Goal: Information Seeking & Learning: Learn about a topic

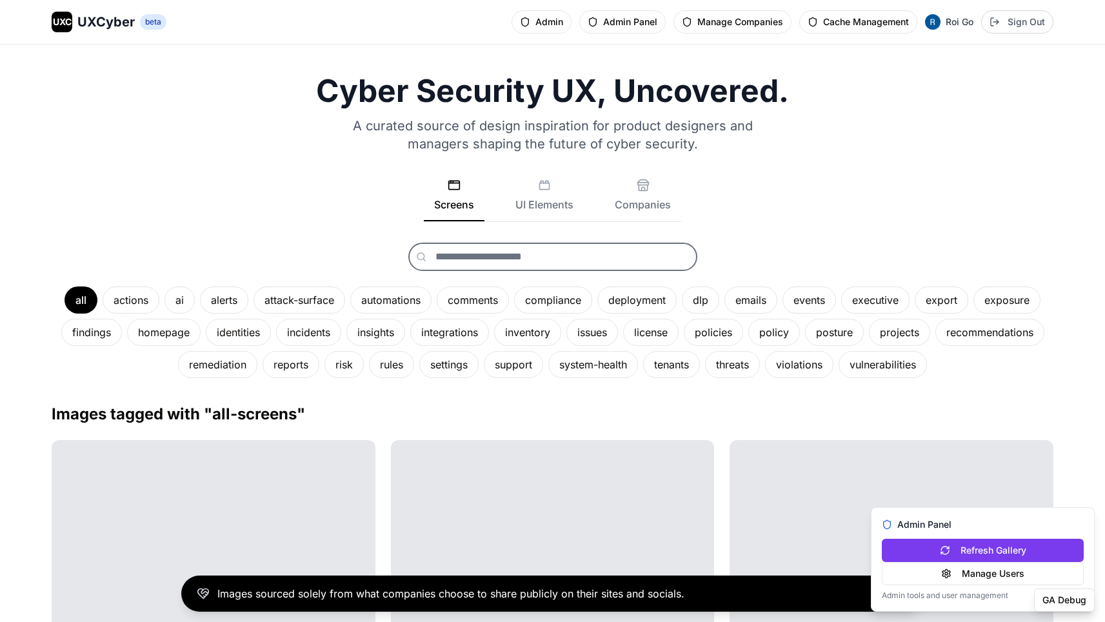
click at [475, 252] on input "text" at bounding box center [552, 257] width 289 height 28
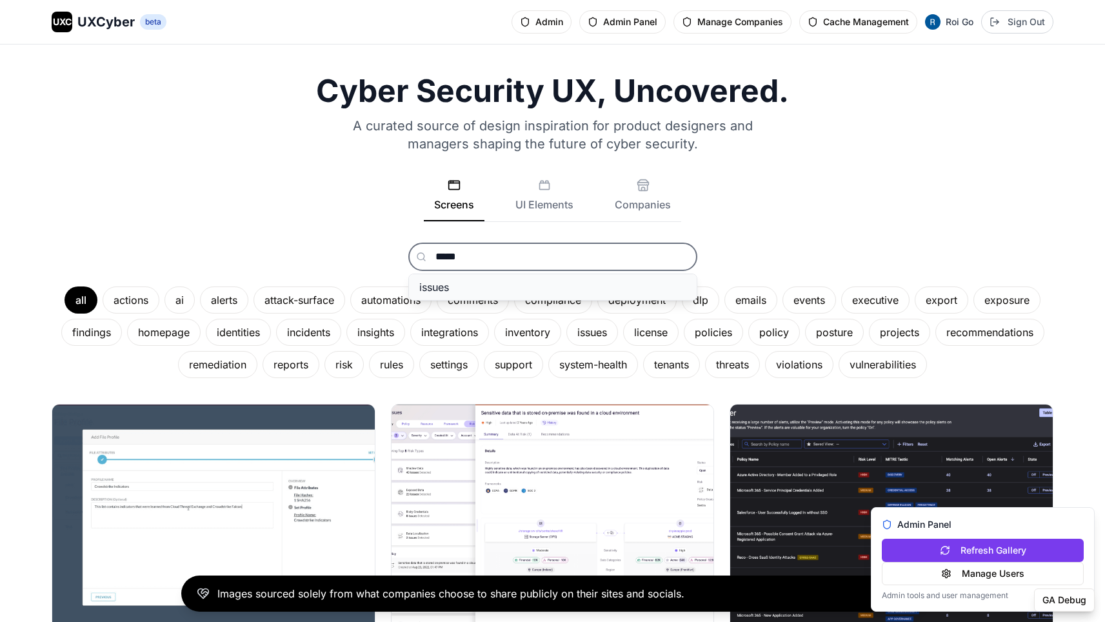
type input "*****"
click at [547, 285] on button "issues" at bounding box center [553, 287] width 288 height 26
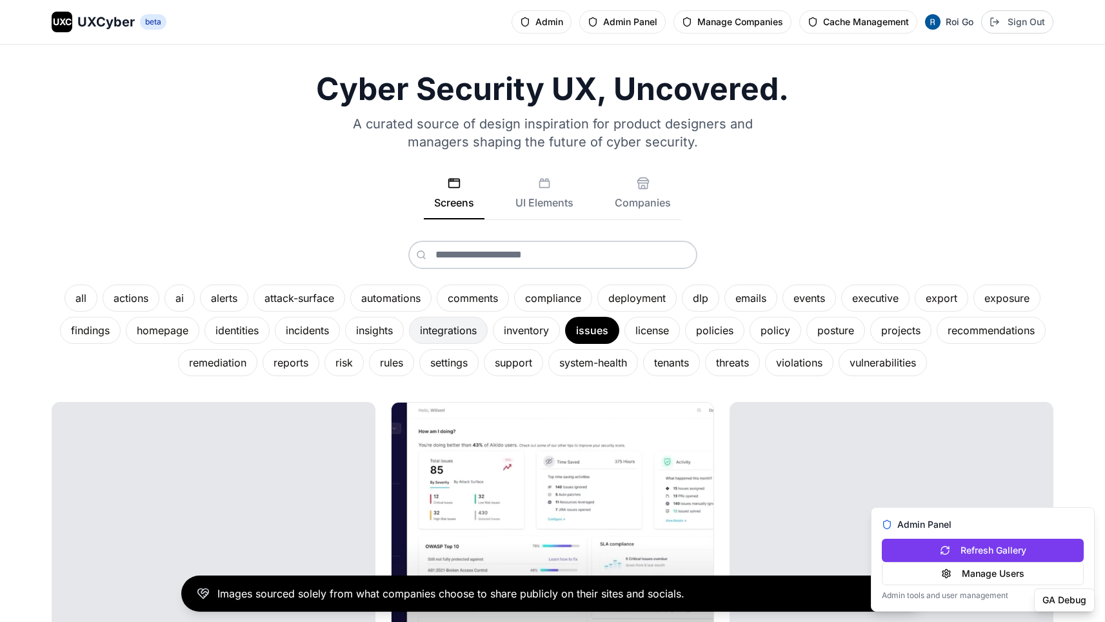
scroll to position [295, 0]
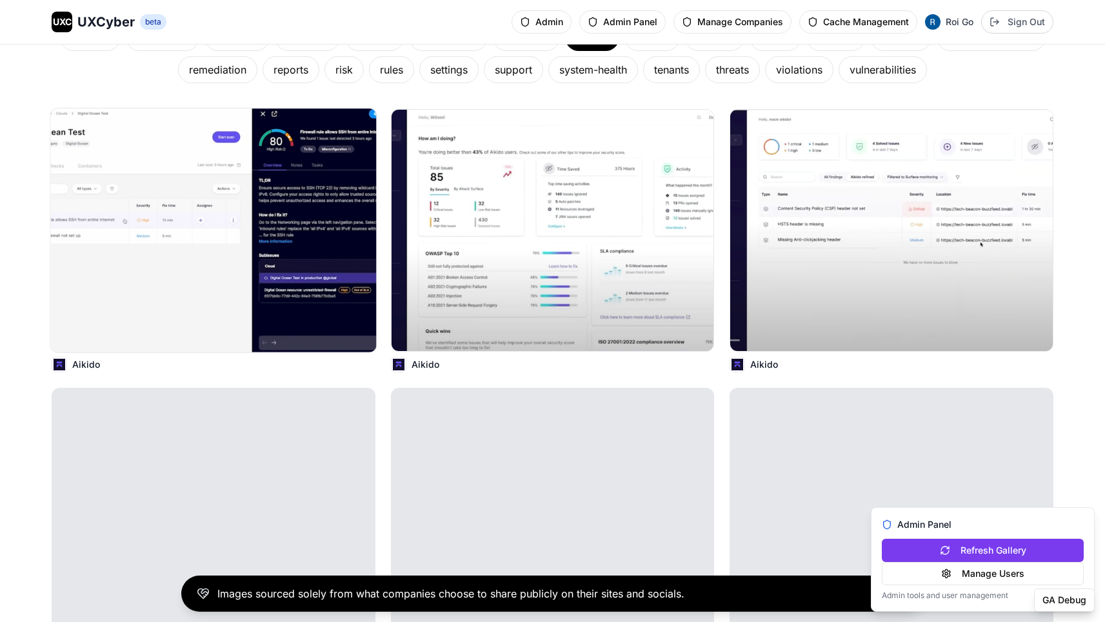
click at [246, 270] on img at bounding box center [214, 230] width 326 height 244
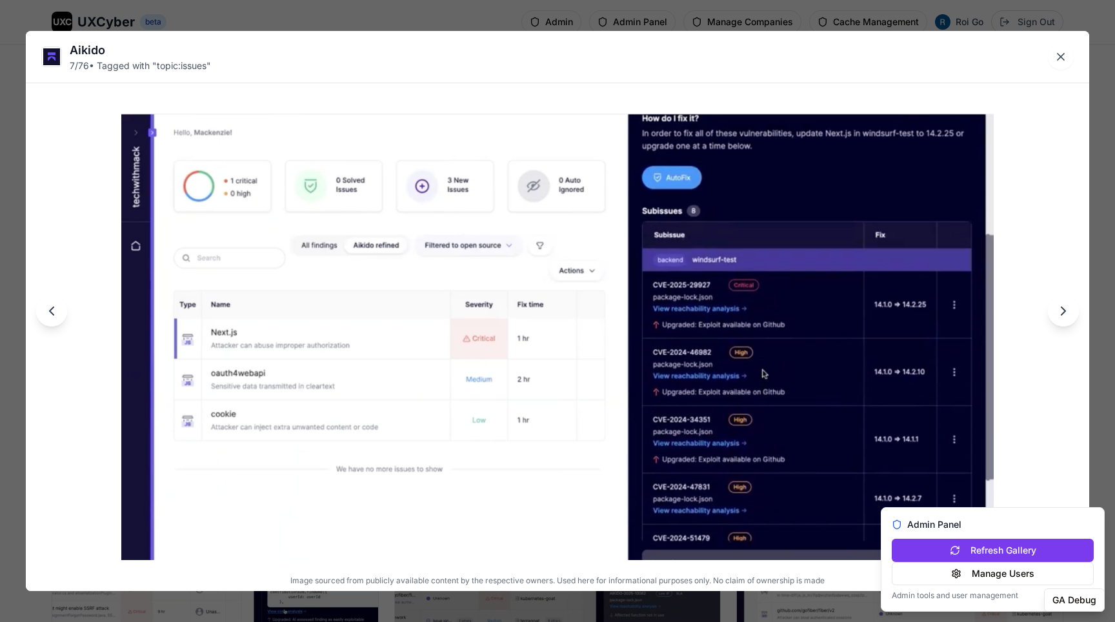
click at [570, 19] on div "Aikido 7 / 76 • Tagged with " topic:issues " Image sourced from publicly availa…" at bounding box center [557, 311] width 1115 height 622
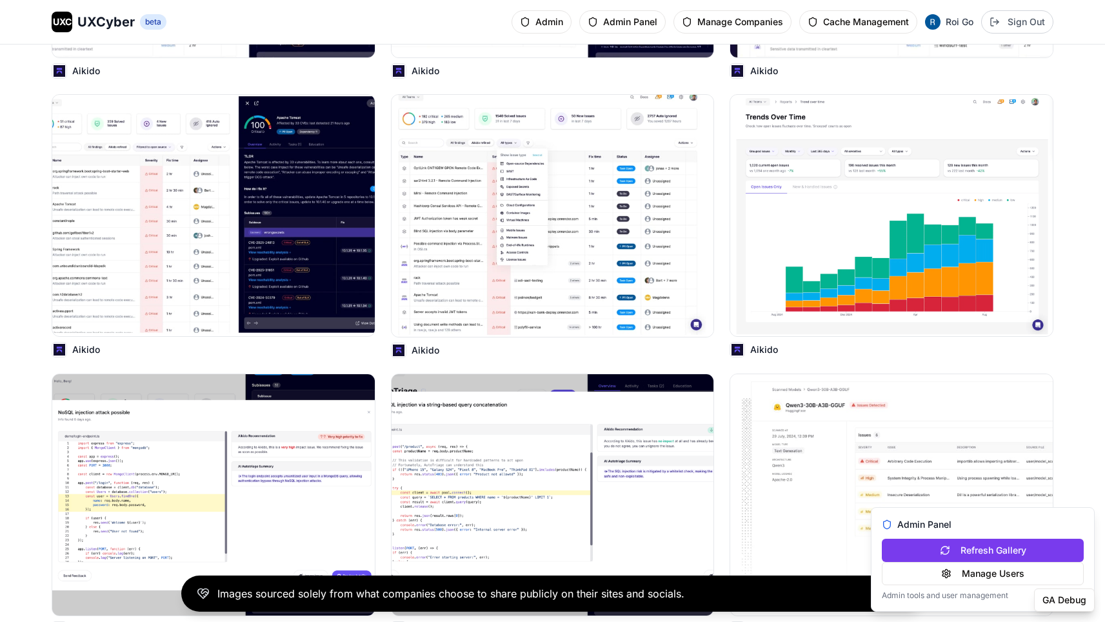
scroll to position [1654, 0]
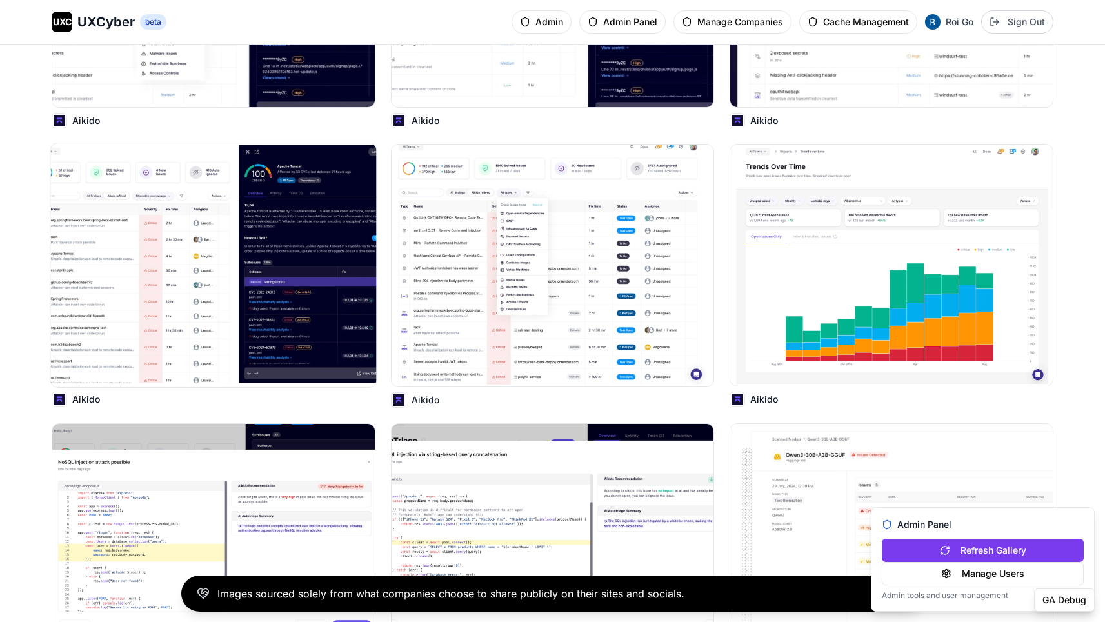
click at [226, 239] on img at bounding box center [214, 265] width 326 height 244
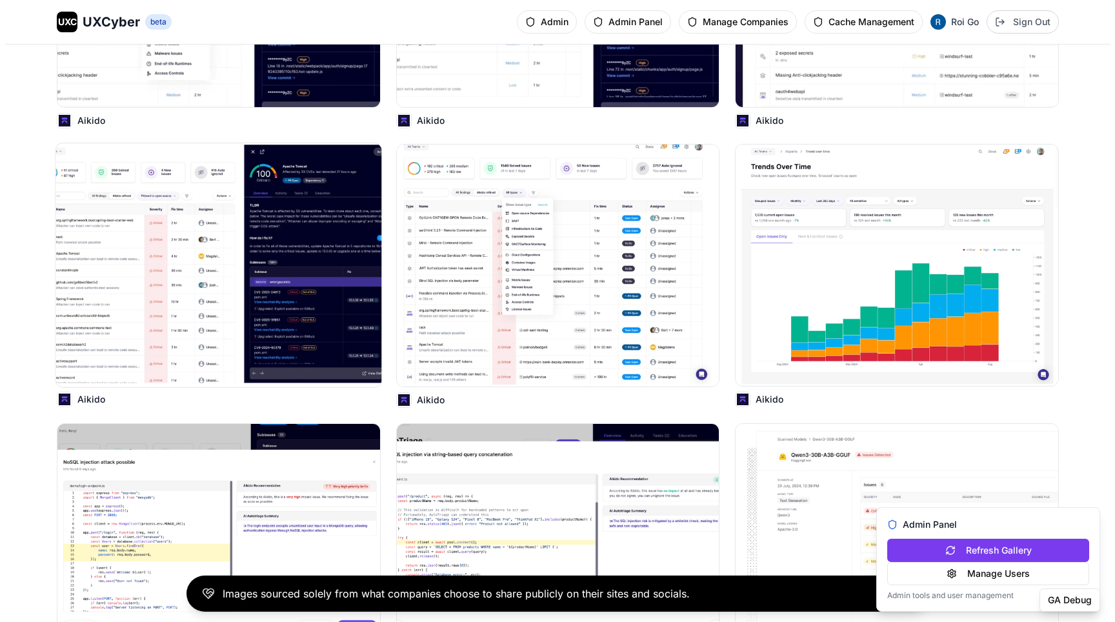
scroll to position [1664, 0]
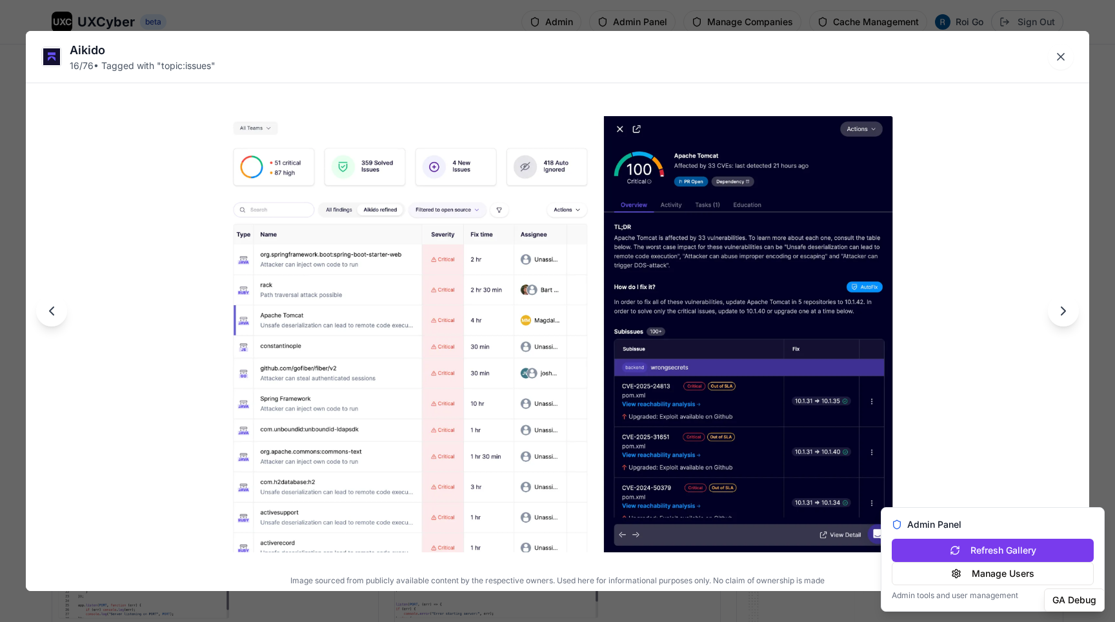
click at [767, 290] on img at bounding box center [557, 337] width 678 height 446
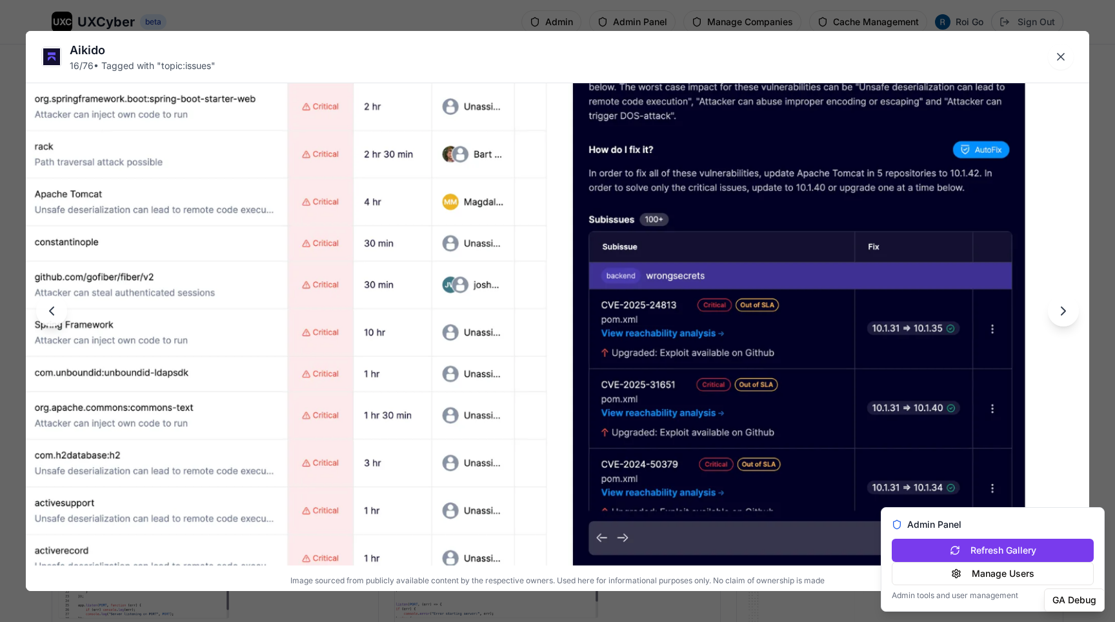
drag, startPoint x: 830, startPoint y: 249, endPoint x: 772, endPoint y: 155, distance: 109.8
click at [772, 155] on img at bounding box center [499, 227] width 1063 height 699
click at [926, 130] on img at bounding box center [499, 227] width 1063 height 699
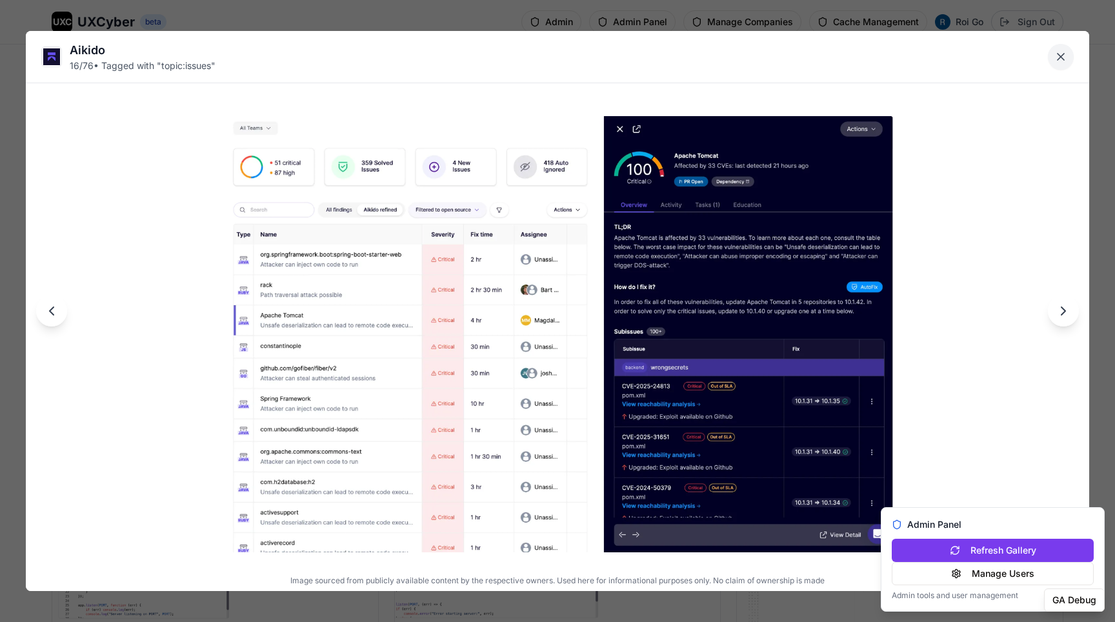
click at [1061, 61] on icon "Close lightbox" at bounding box center [1060, 56] width 13 height 13
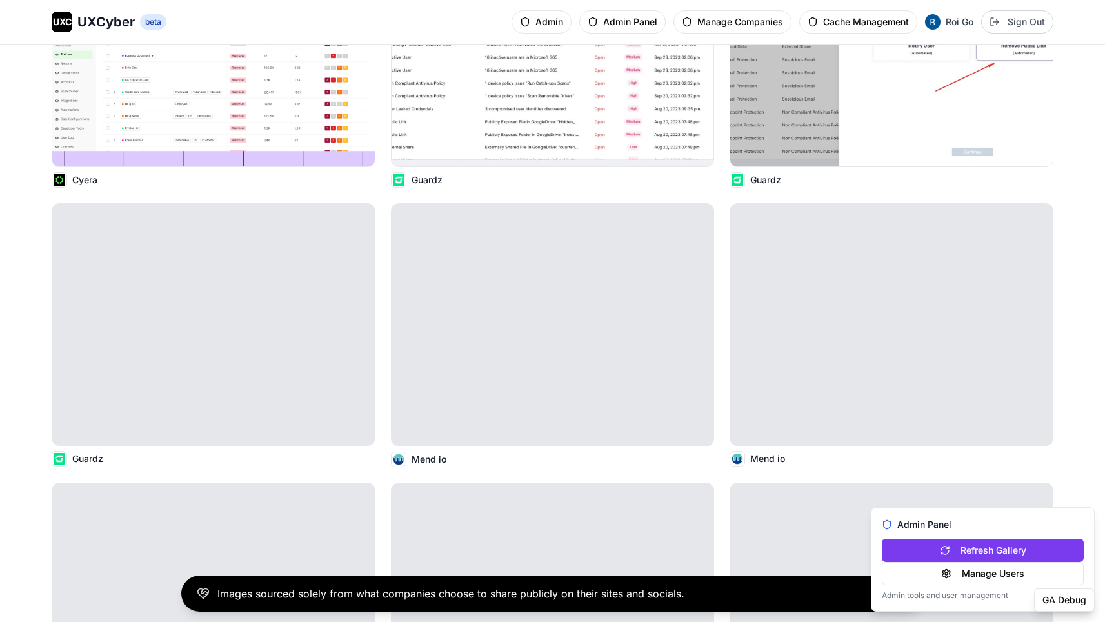
scroll to position [2743, 0]
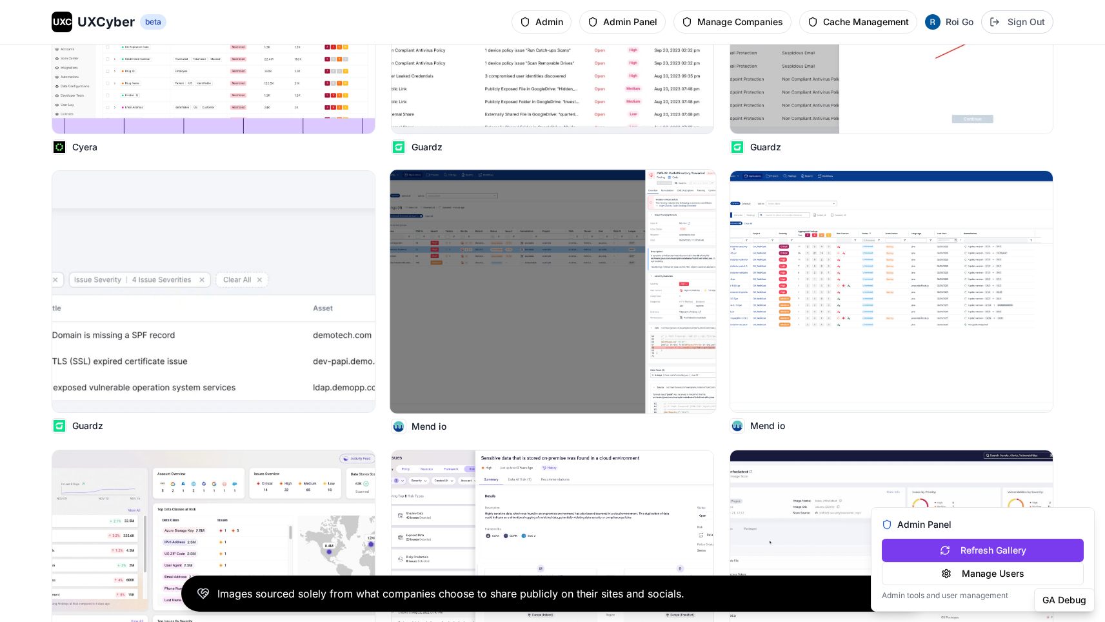
click at [546, 270] on img at bounding box center [553, 292] width 326 height 244
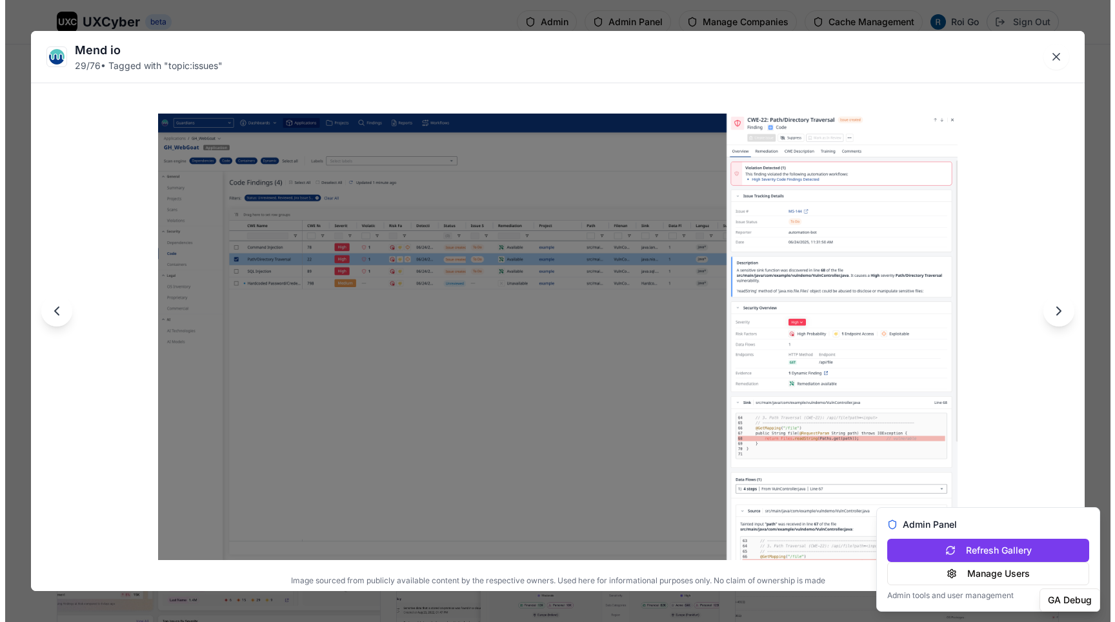
scroll to position [2763, 0]
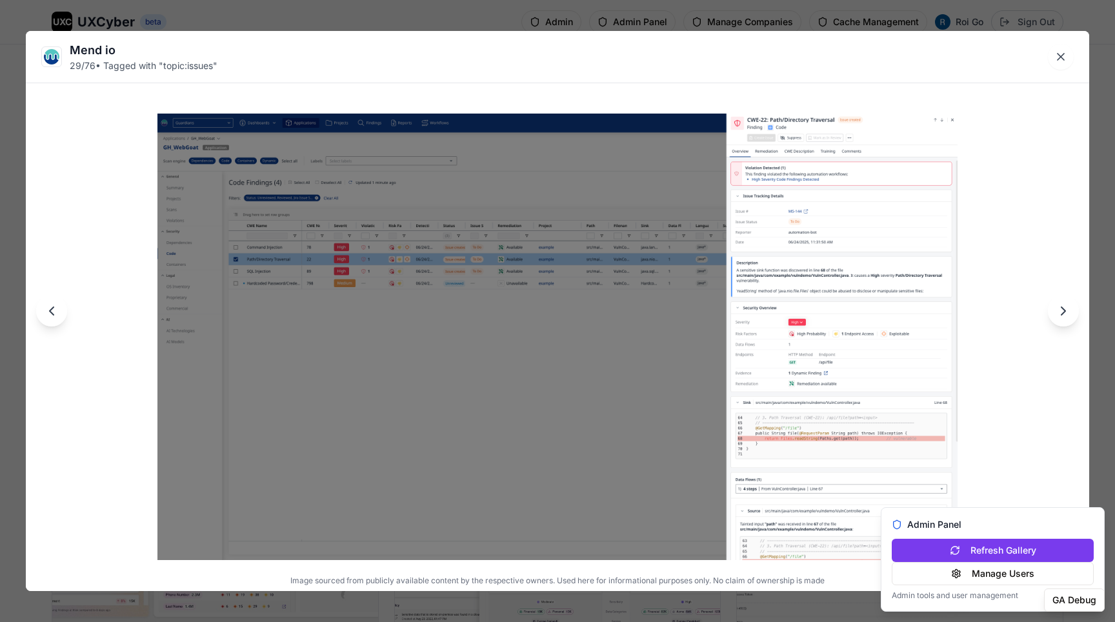
click at [796, 144] on img at bounding box center [556, 337] width 799 height 446
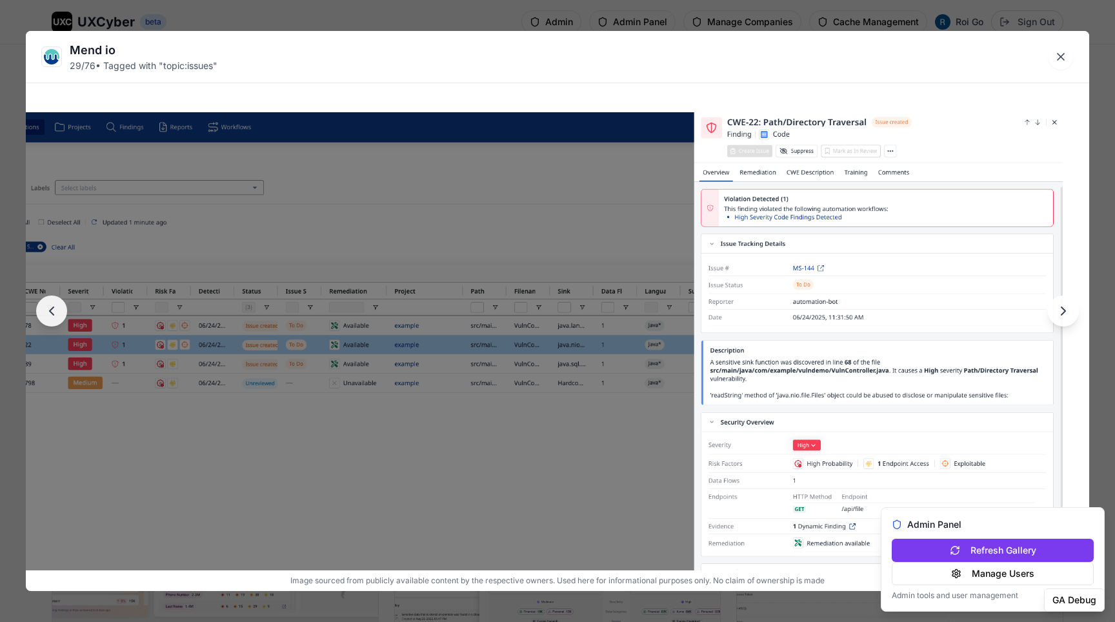
drag, startPoint x: 905, startPoint y: 132, endPoint x: 772, endPoint y: 279, distance: 198.3
click at [772, 279] on img at bounding box center [424, 468] width 1276 height 712
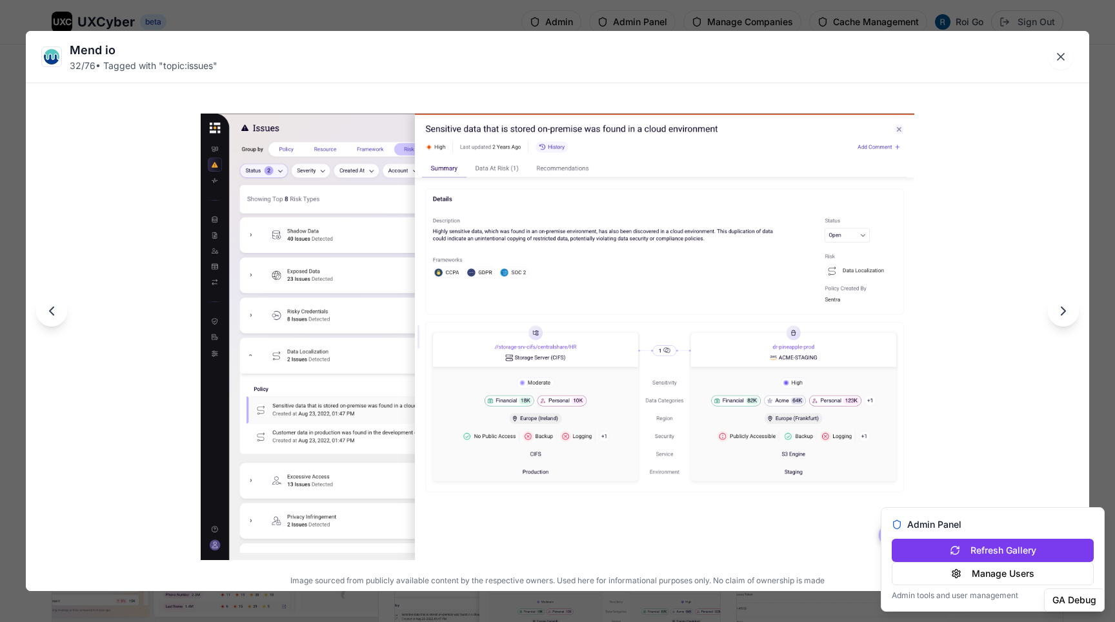
click at [722, 184] on img at bounding box center [558, 337] width 714 height 446
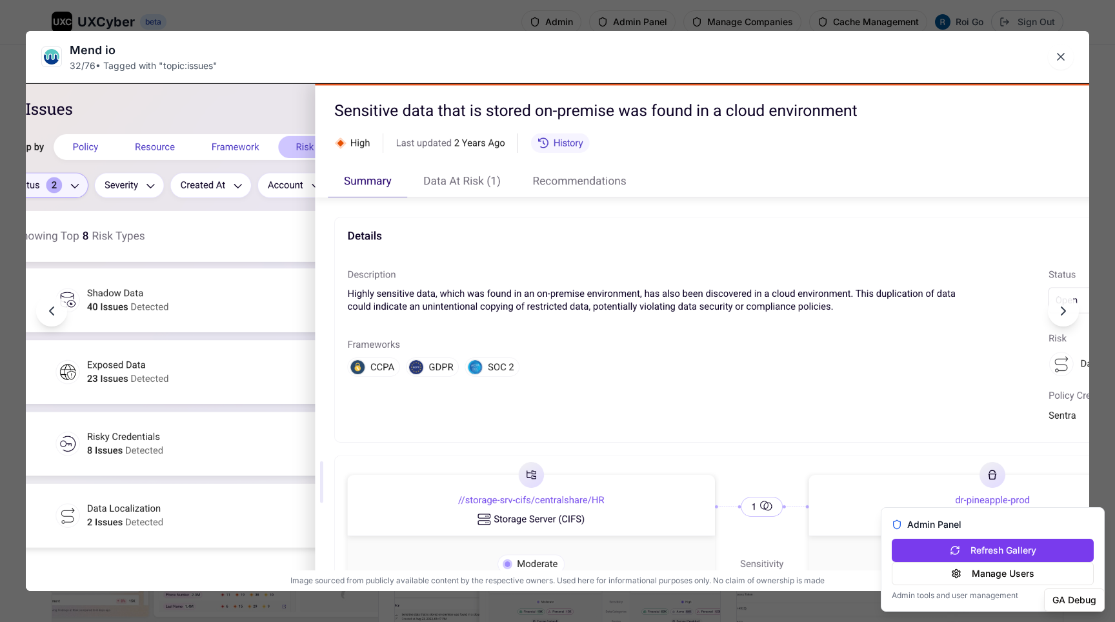
drag, startPoint x: 722, startPoint y: 184, endPoint x: 735, endPoint y: 345, distance: 161.2
click at [735, 345] on img at bounding box center [570, 481] width 1276 height 797
click at [714, 256] on img at bounding box center [570, 481] width 1276 height 797
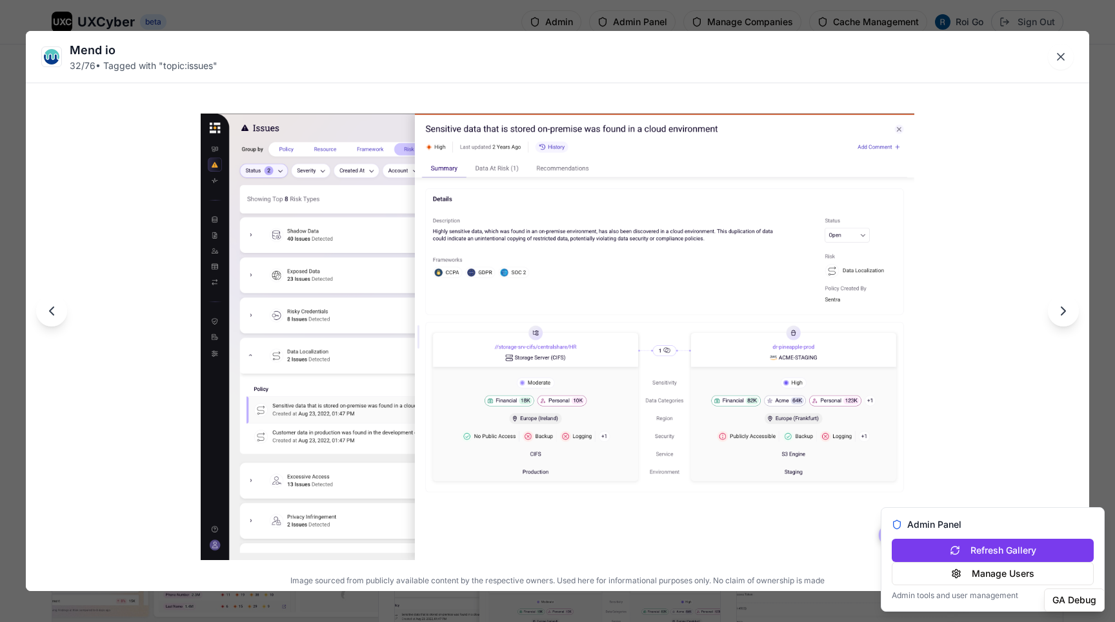
click at [710, 10] on div "Mend io 32 / 76 • Tagged with " topic:issues " Image sourced from publicly avai…" at bounding box center [557, 311] width 1115 height 622
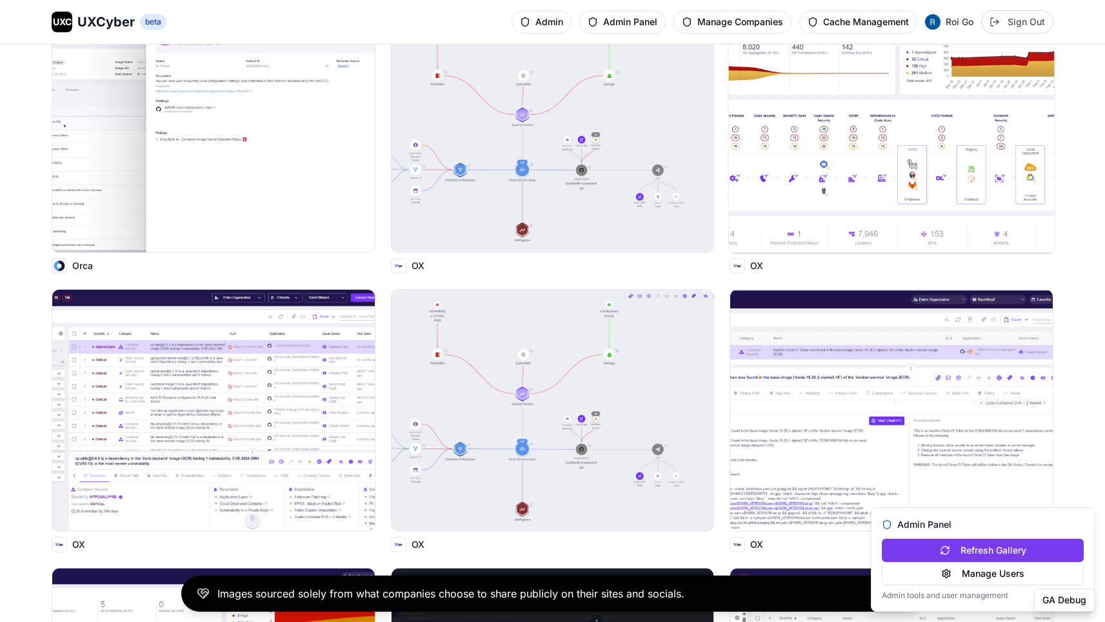
click at [761, 134] on img at bounding box center [892, 132] width 326 height 244
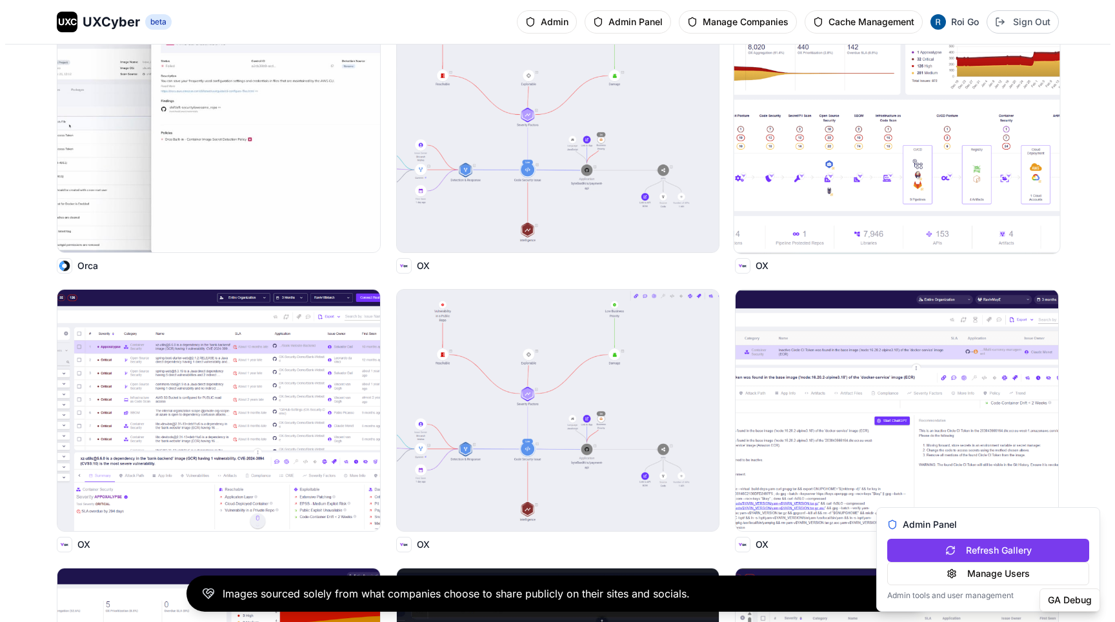
scroll to position [3489, 0]
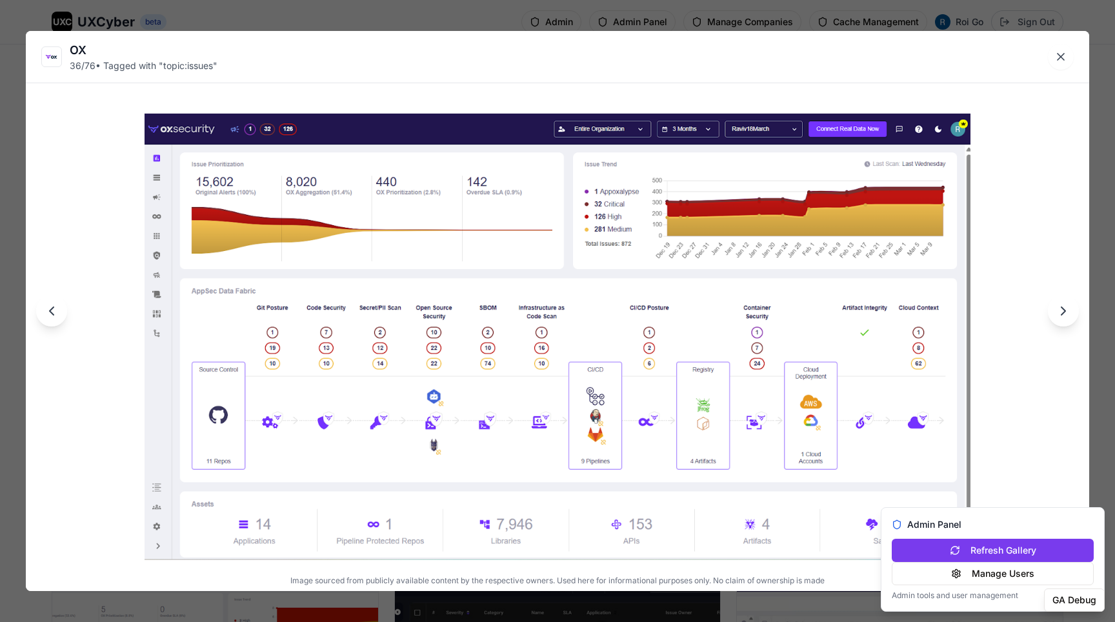
click at [731, 21] on div "OX 36 / 76 • Tagged with " topic:issues " Image sourced from publicly available…" at bounding box center [557, 311] width 1115 height 622
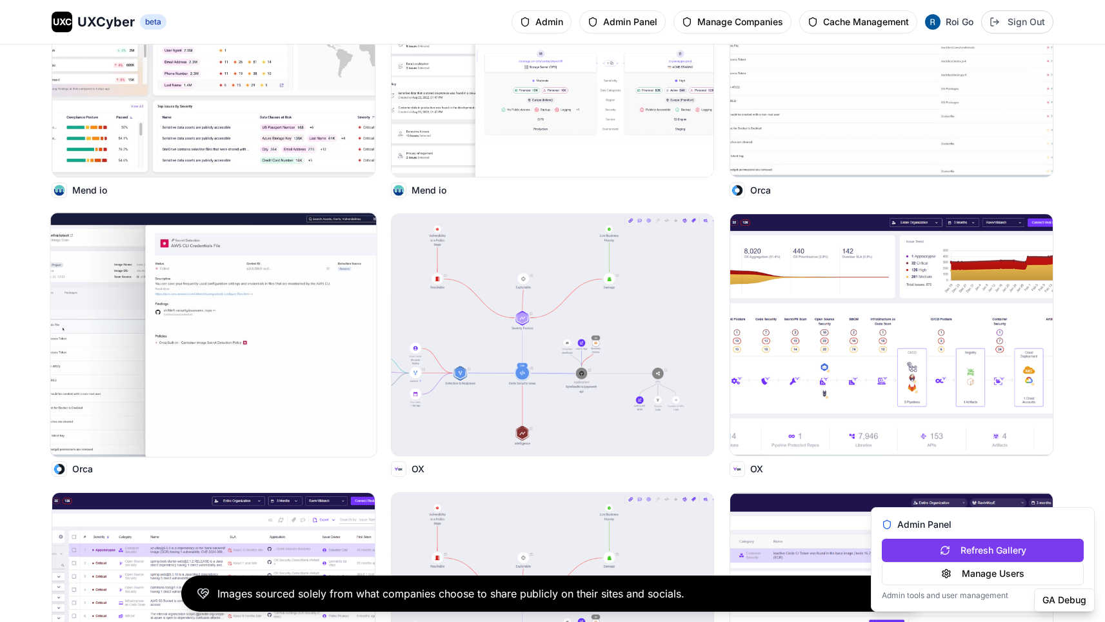
click at [166, 263] on img at bounding box center [214, 335] width 326 height 244
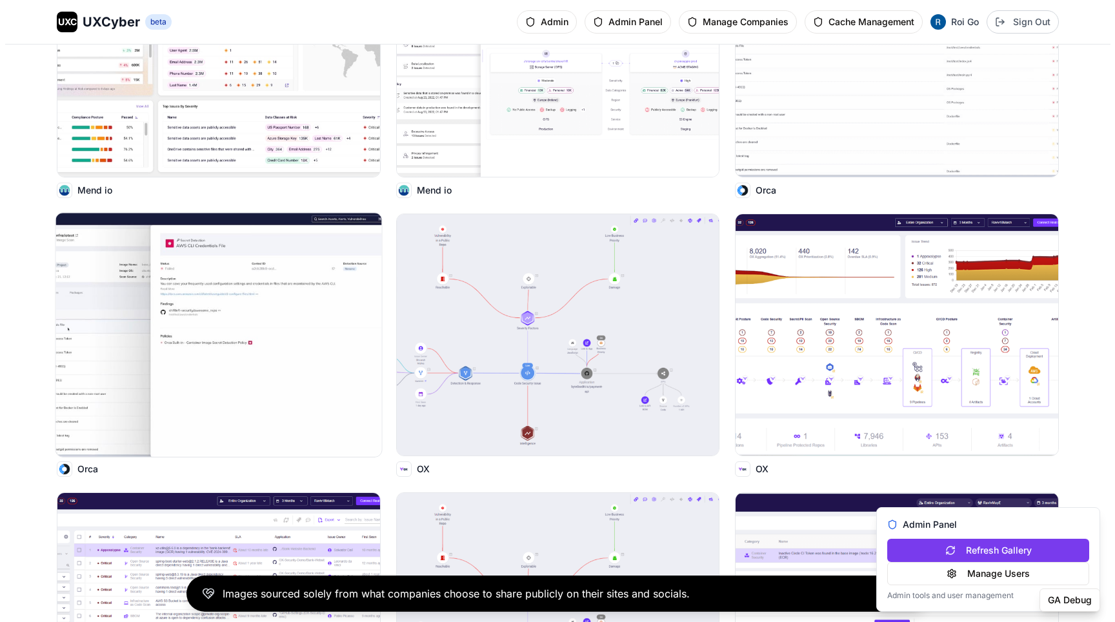
scroll to position [3283, 0]
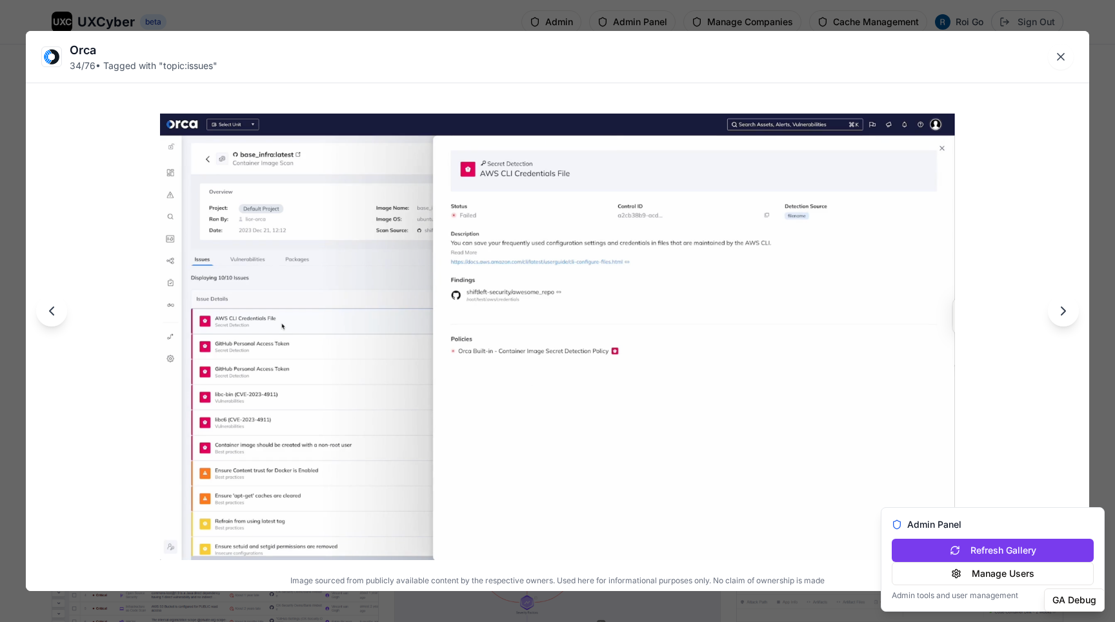
click at [623, 198] on img at bounding box center [557, 337] width 795 height 446
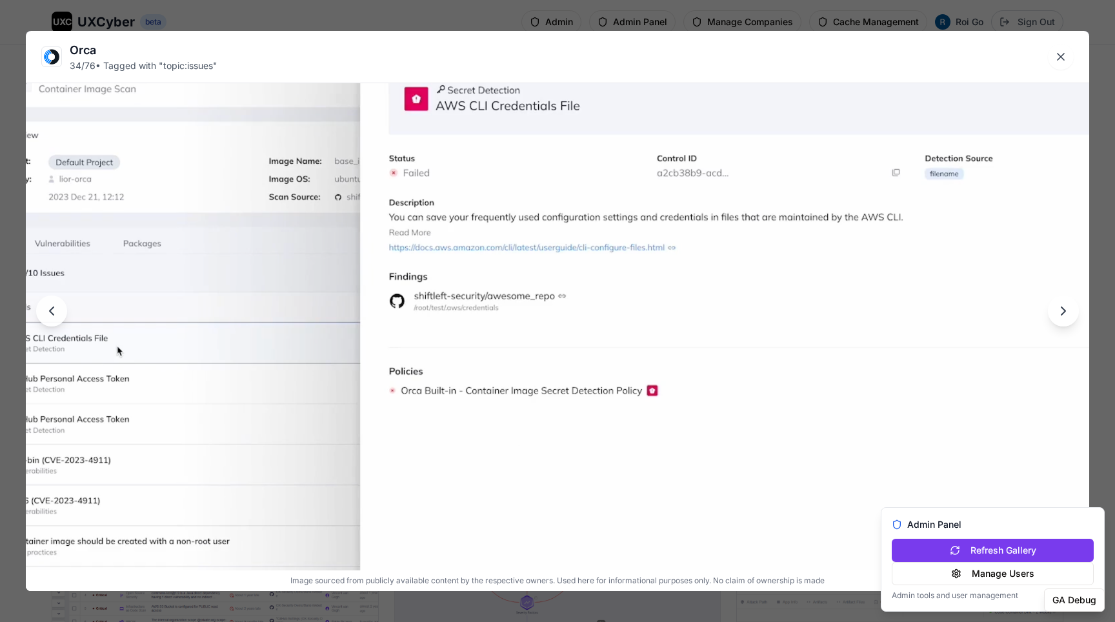
drag, startPoint x: 639, startPoint y: 167, endPoint x: 641, endPoint y: 216, distance: 49.1
click at [641, 216] on img at bounding box center [560, 368] width 1276 height 716
click at [647, 197] on img at bounding box center [560, 370] width 1276 height 716
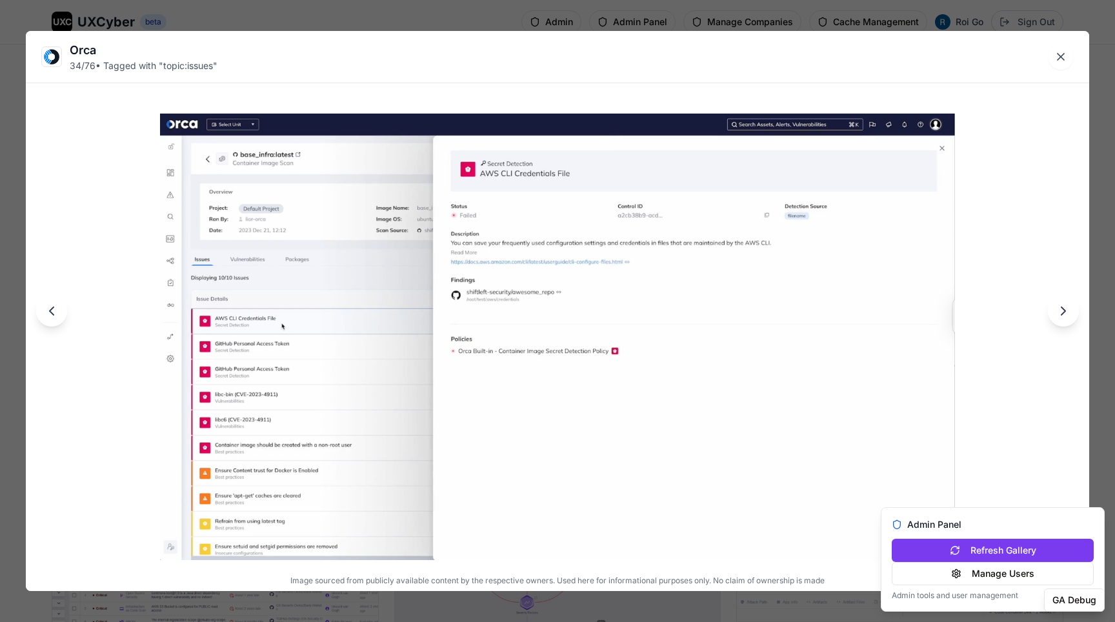
click at [460, 14] on div "Orca 34 / 76 • Tagged with " topic:issues " Image sourced from publicly availab…" at bounding box center [557, 311] width 1115 height 622
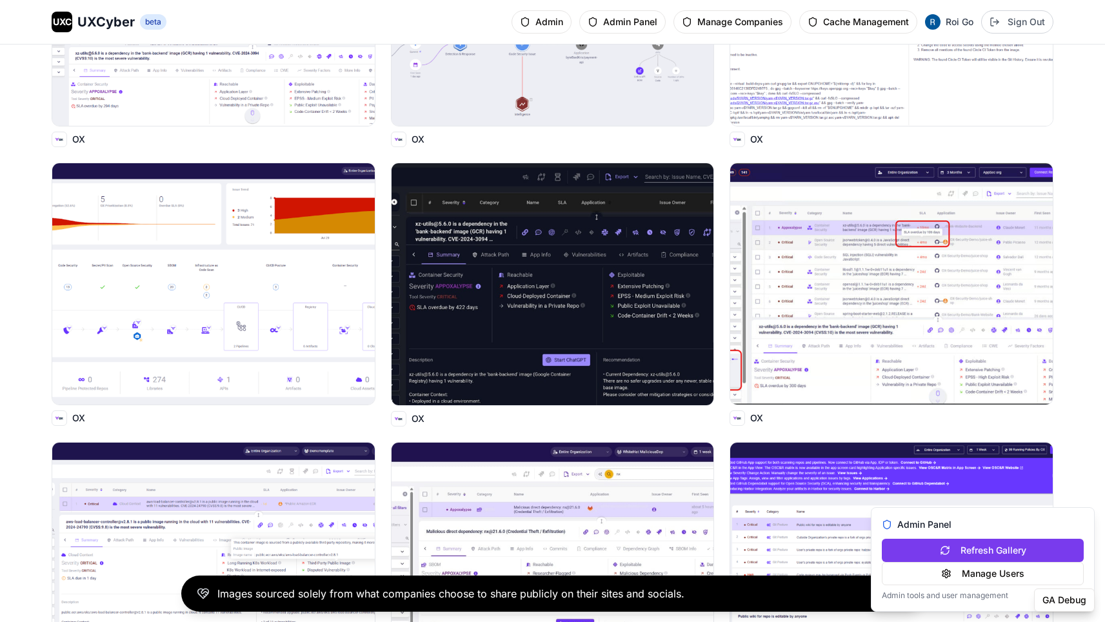
scroll to position [3946, 0]
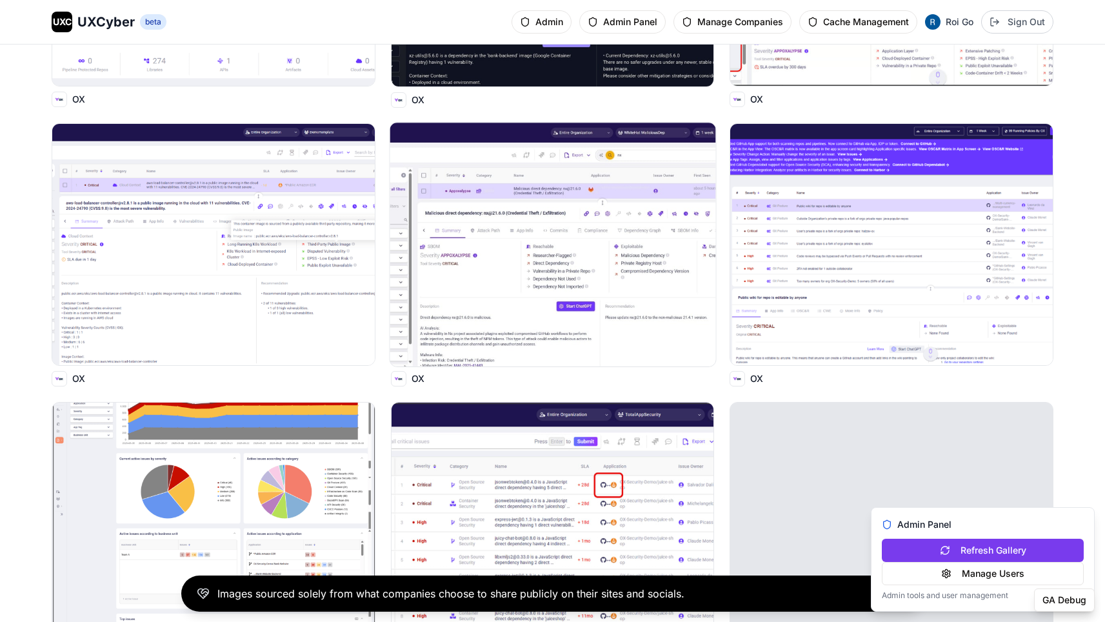
click at [611, 250] on img at bounding box center [553, 245] width 326 height 244
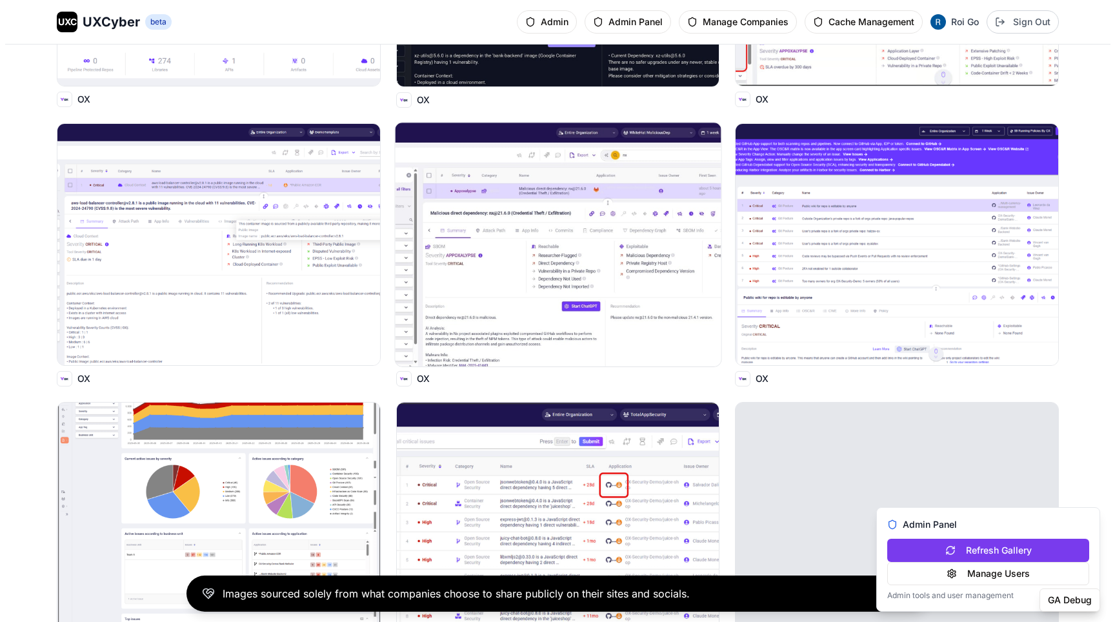
scroll to position [4217, 0]
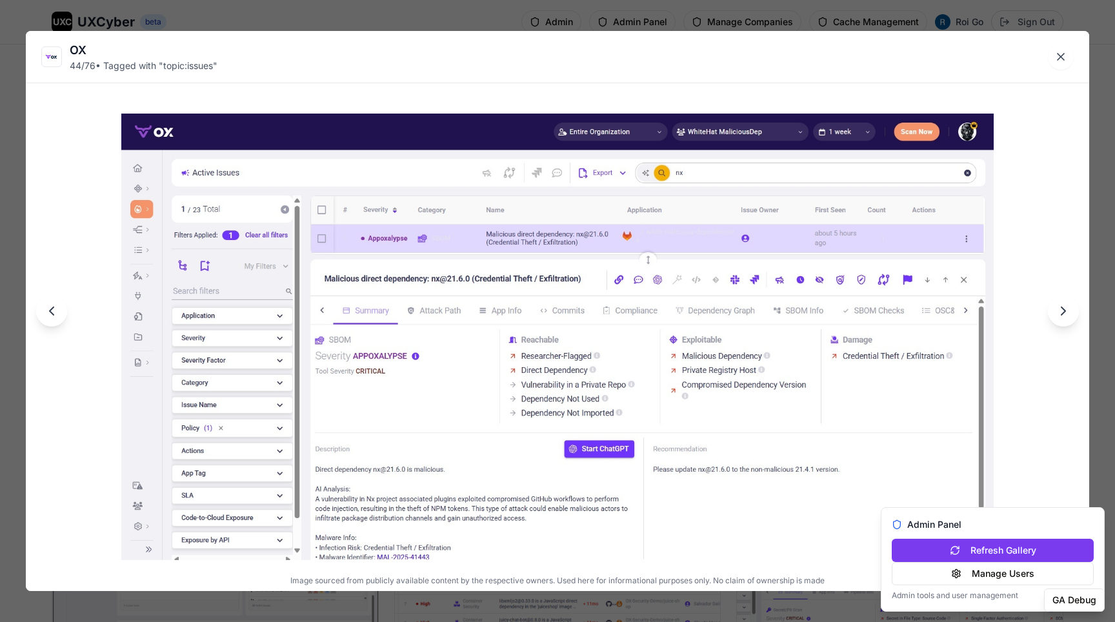
click at [637, 21] on div "OX 44 / 76 • Tagged with " topic:issues " Image sourced from publicly available…" at bounding box center [557, 311] width 1115 height 622
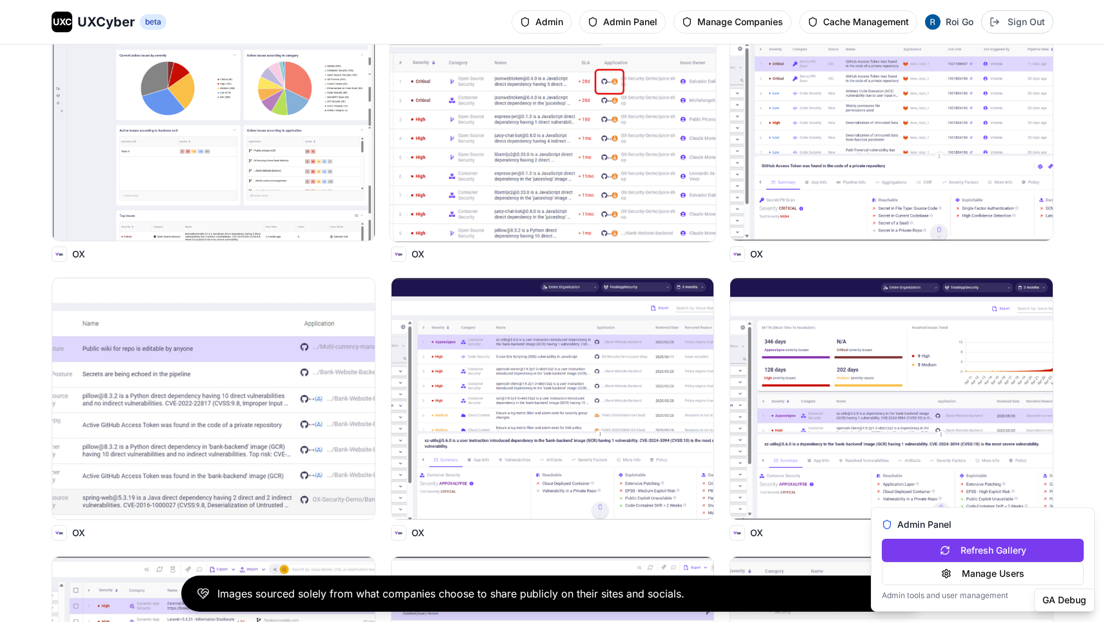
click at [587, 180] on img at bounding box center [553, 120] width 326 height 244
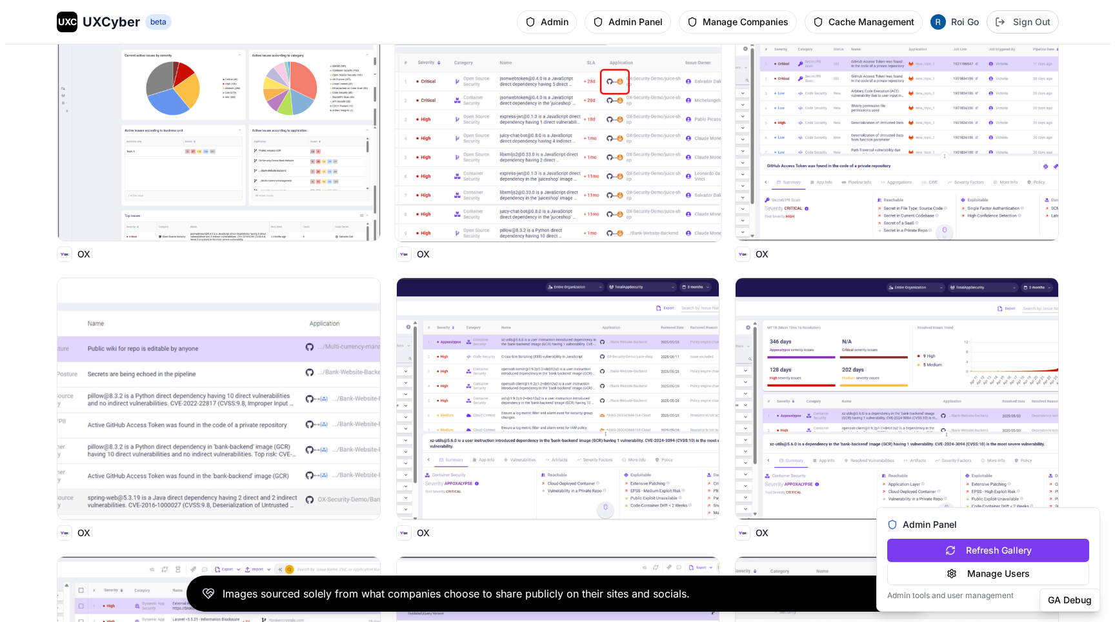
scroll to position [4626, 0]
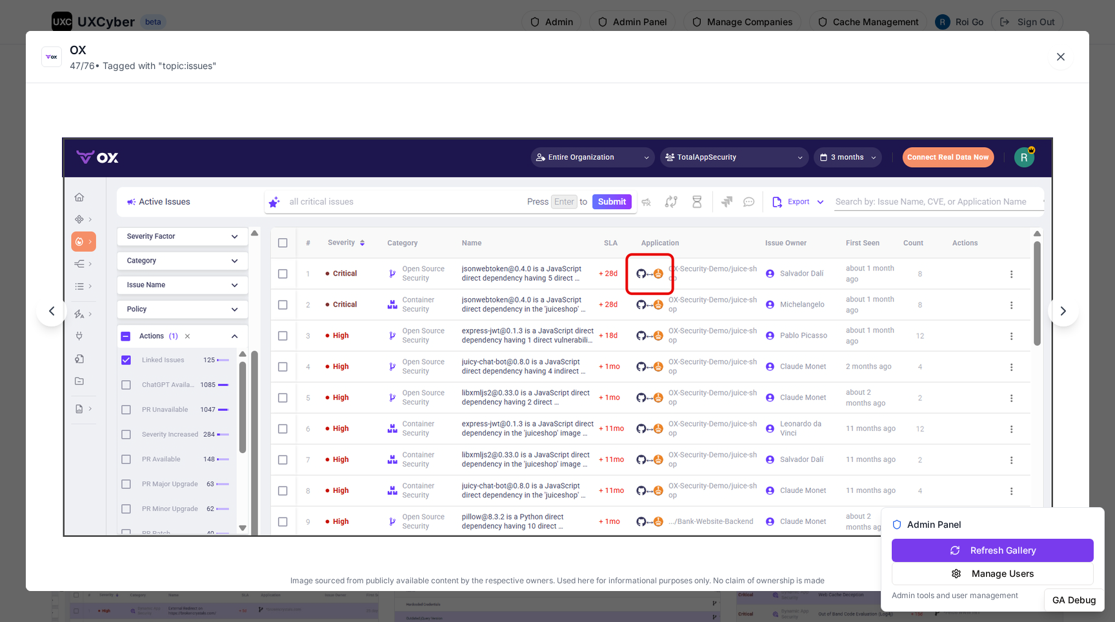
click at [647, 11] on div "OX 47 / 76 • Tagged with " topic:issues " Image sourced from publicly available…" at bounding box center [557, 311] width 1115 height 622
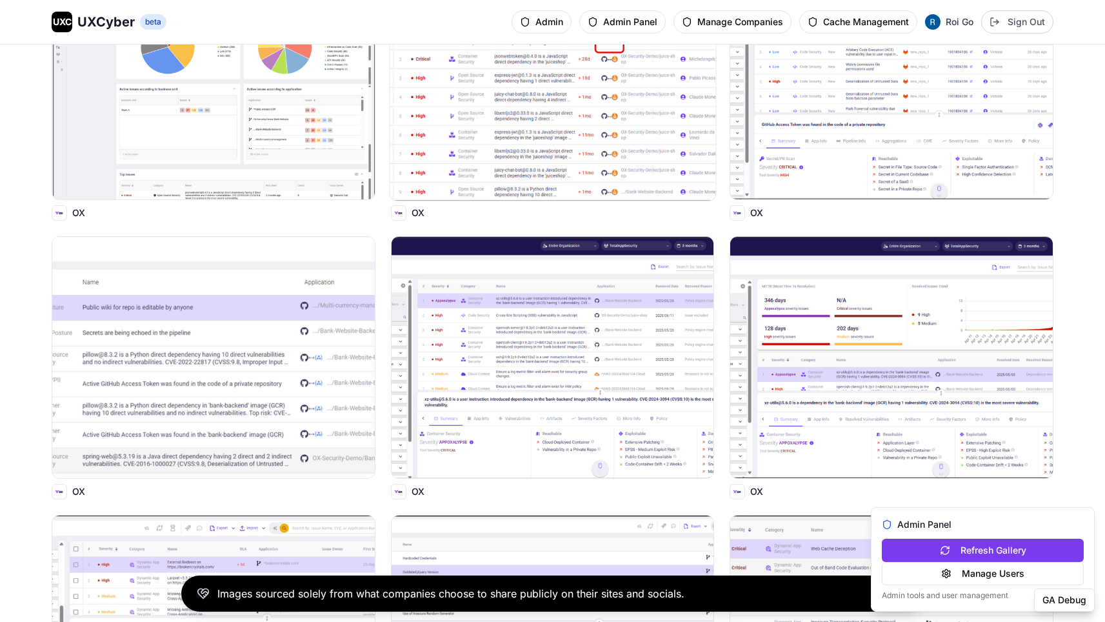
scroll to position [5017, 0]
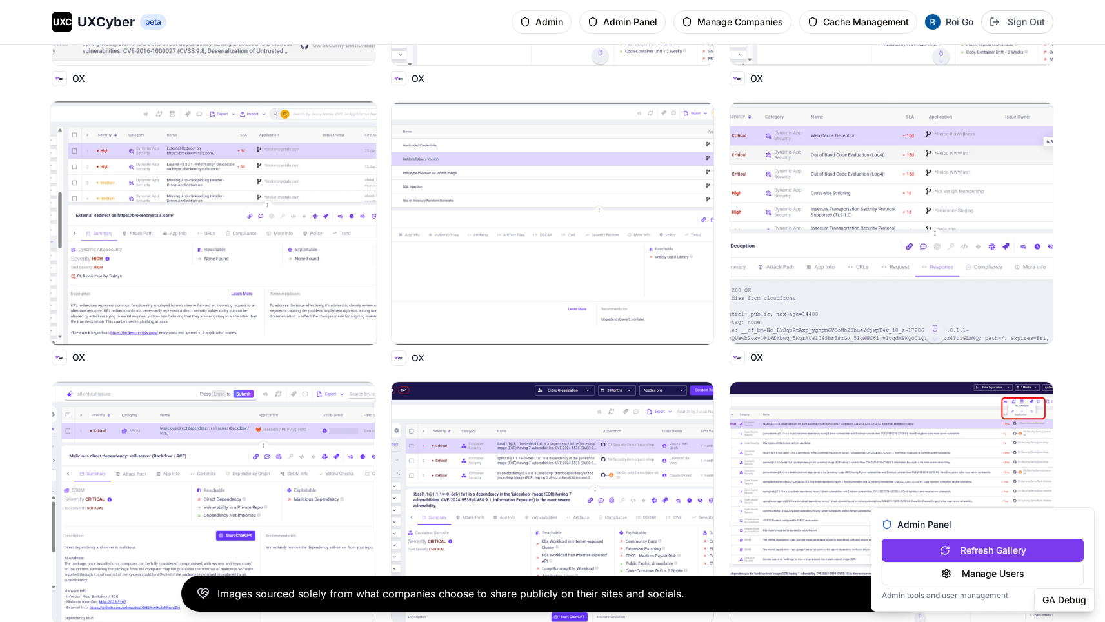
click at [174, 222] on img at bounding box center [214, 223] width 326 height 244
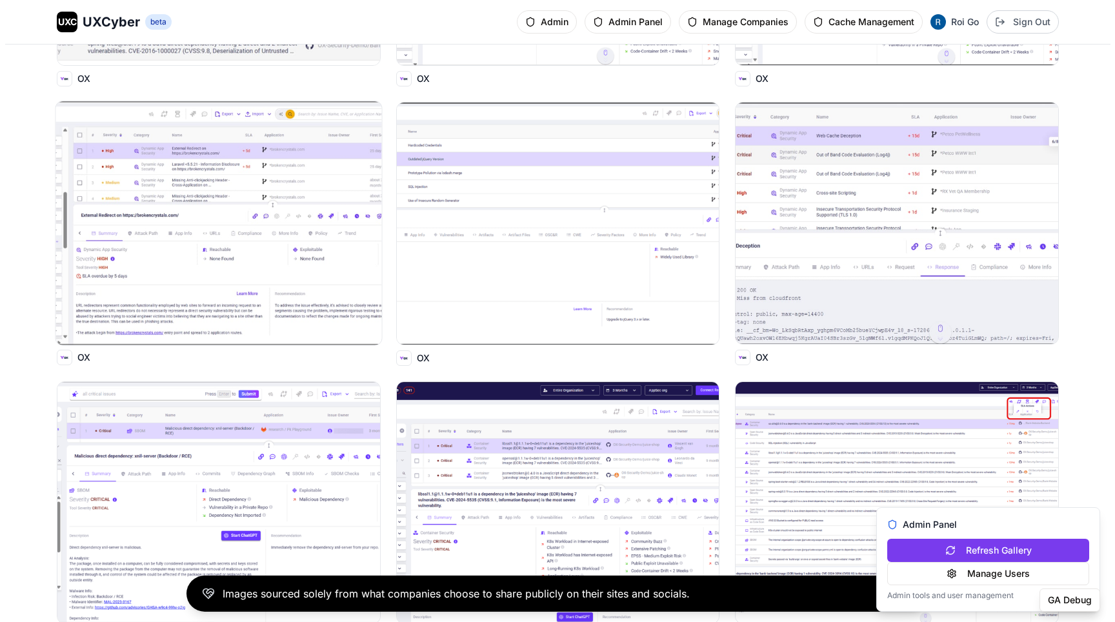
scroll to position [5082, 0]
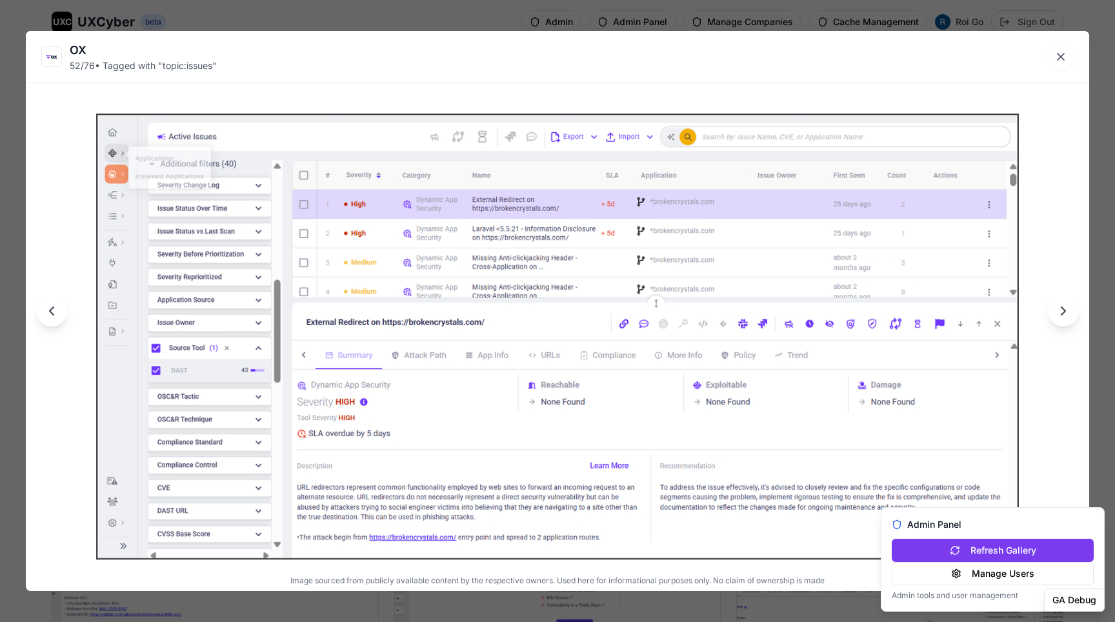
click at [570, 21] on div "OX 52 / 76 • Tagged with " topic:issues " Image sourced from publicly available…" at bounding box center [557, 311] width 1115 height 622
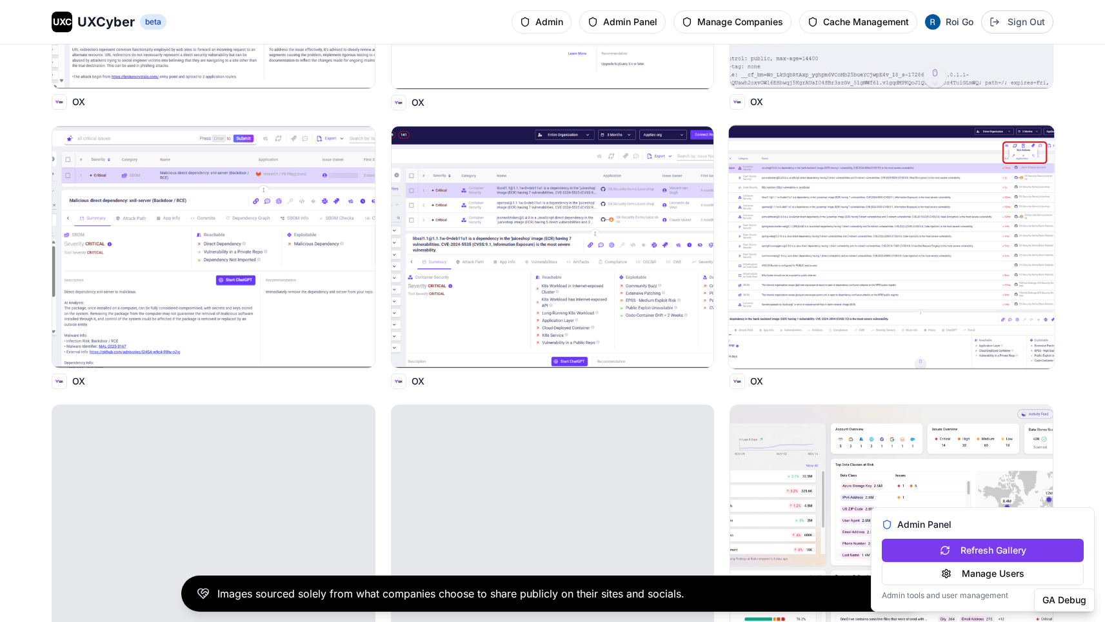
click at [808, 301] on img at bounding box center [892, 247] width 326 height 244
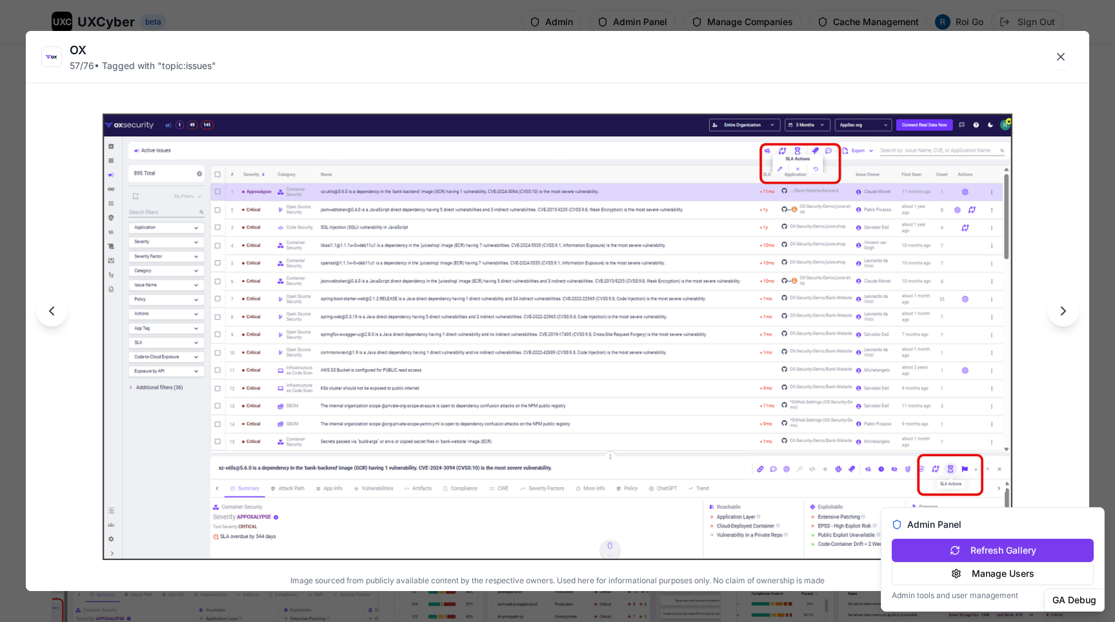
click at [672, 27] on div "OX 57 / 76 • Tagged with " topic:issues " Image sourced from publicly available…" at bounding box center [557, 311] width 1115 height 622
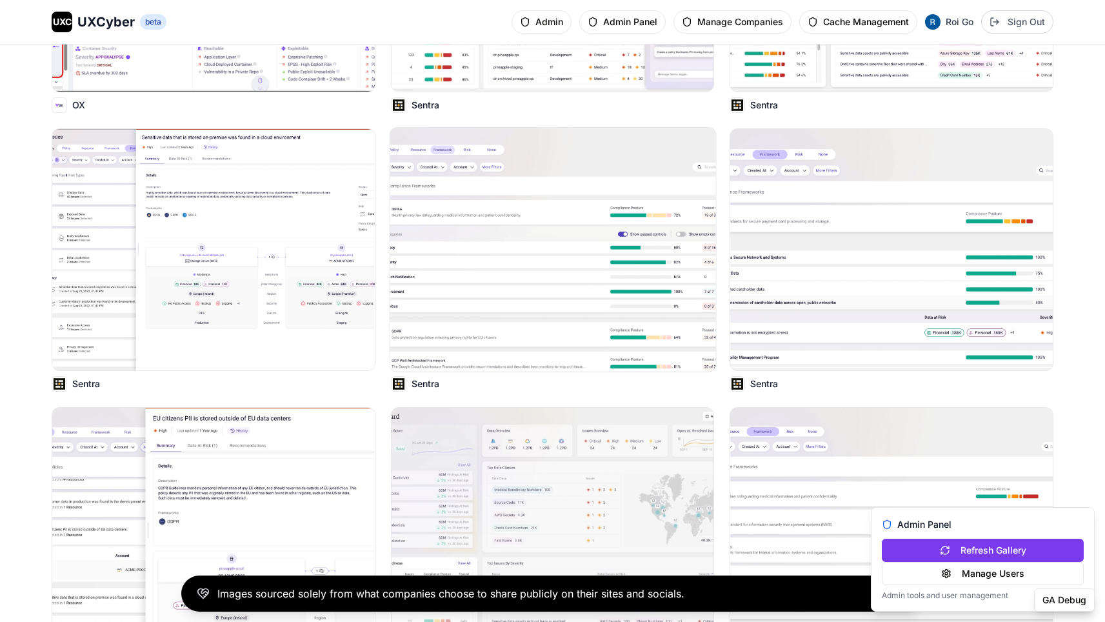
click at [639, 163] on img at bounding box center [553, 250] width 326 height 244
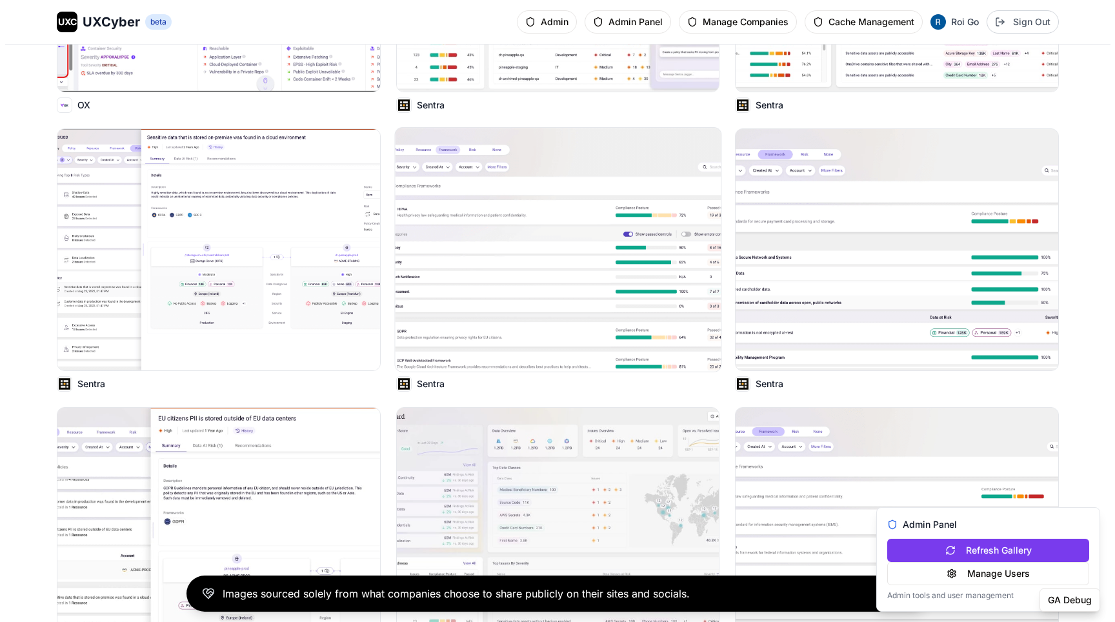
scroll to position [5899, 0]
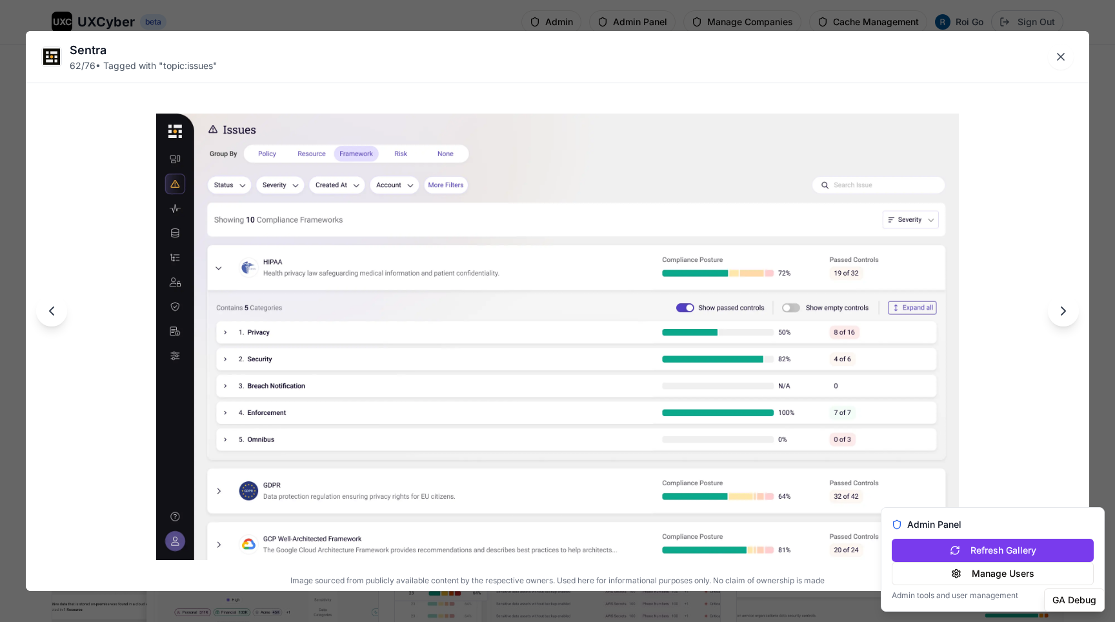
click at [701, 9] on div "Sentra 62 / 76 • Tagged with " topic:issues " Image sourced from publicly avail…" at bounding box center [557, 311] width 1115 height 622
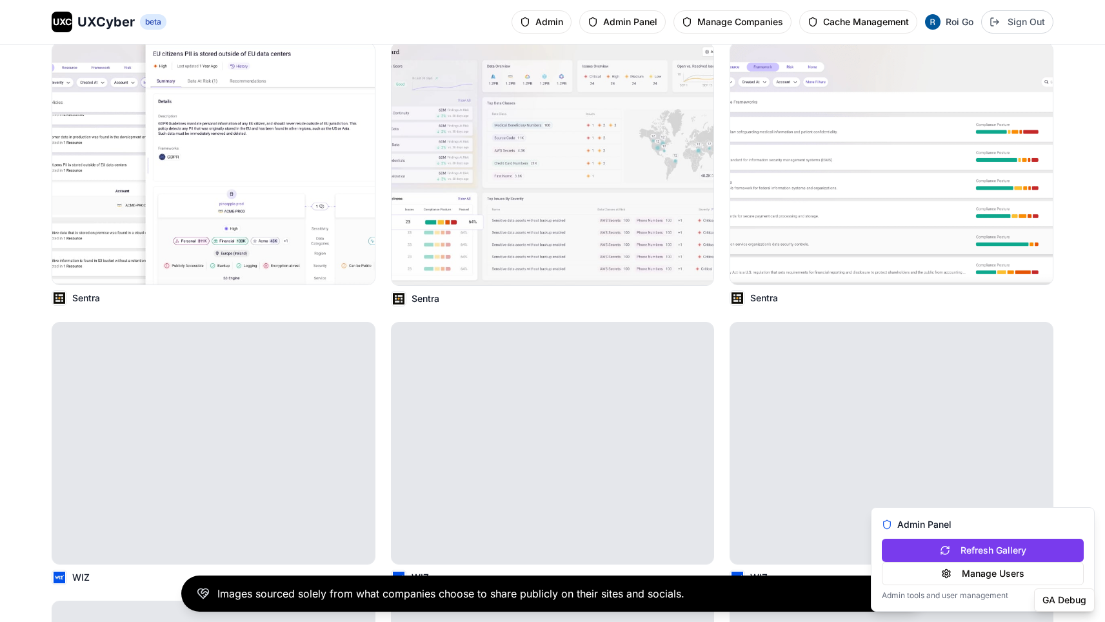
scroll to position [6259, 0]
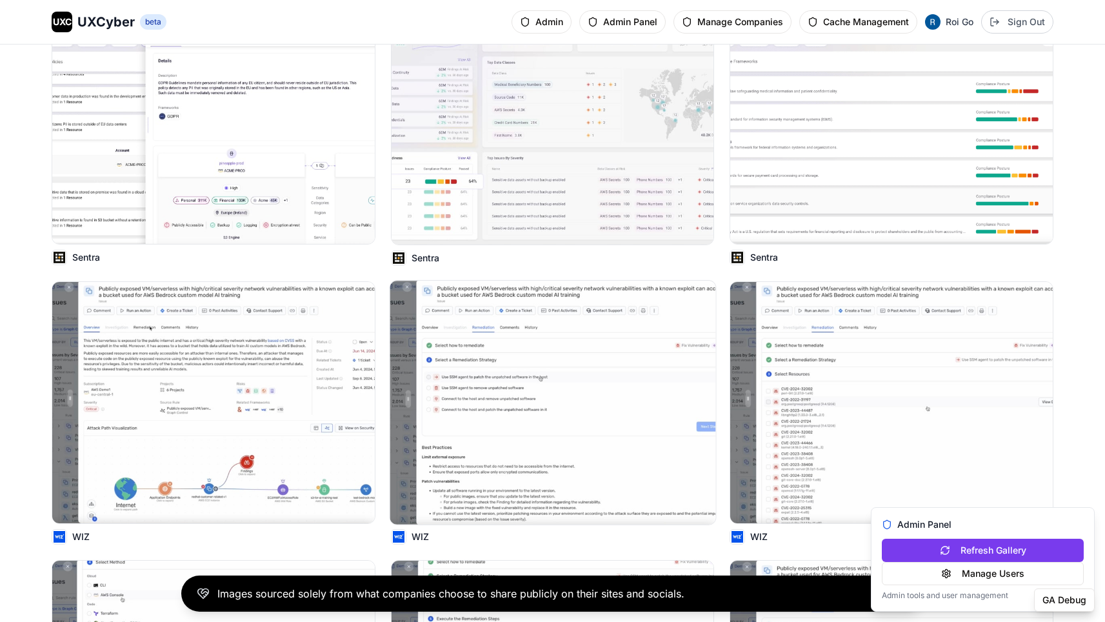
click at [539, 289] on img at bounding box center [553, 403] width 326 height 244
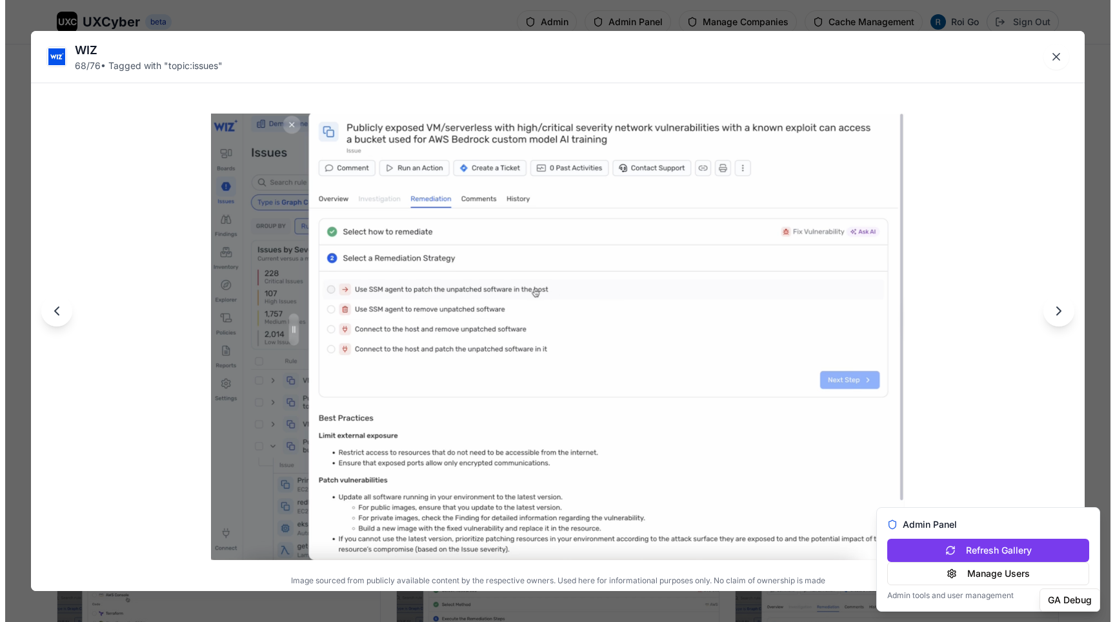
scroll to position [6310, 0]
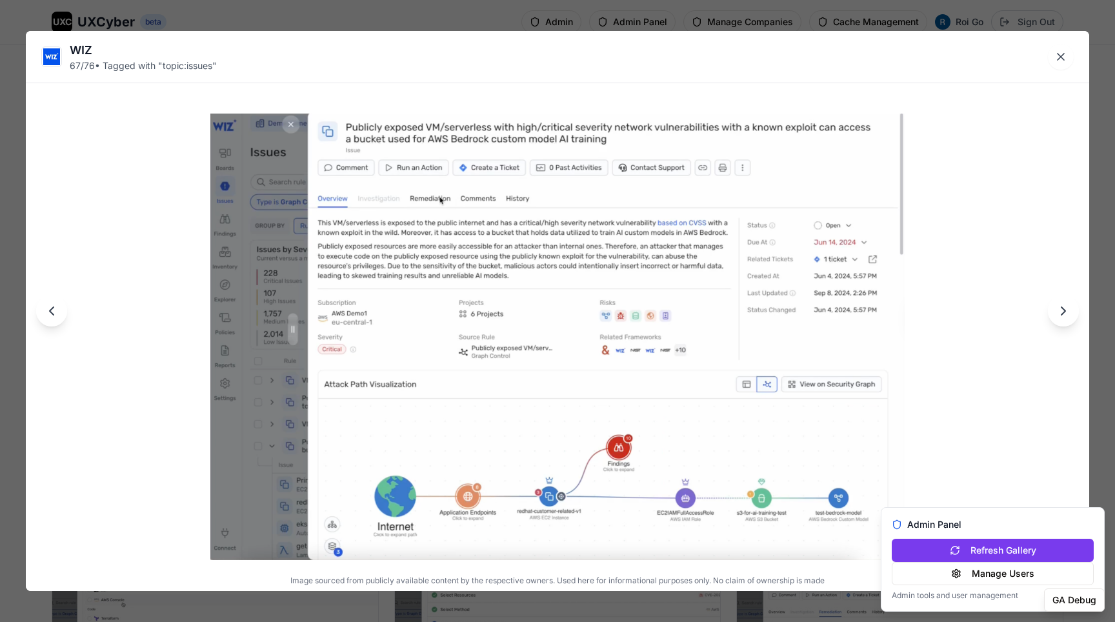
click at [625, 20] on div "WIZ 67 / 76 • Tagged with " topic:issues " Image sourced from publicly availabl…" at bounding box center [557, 311] width 1115 height 622
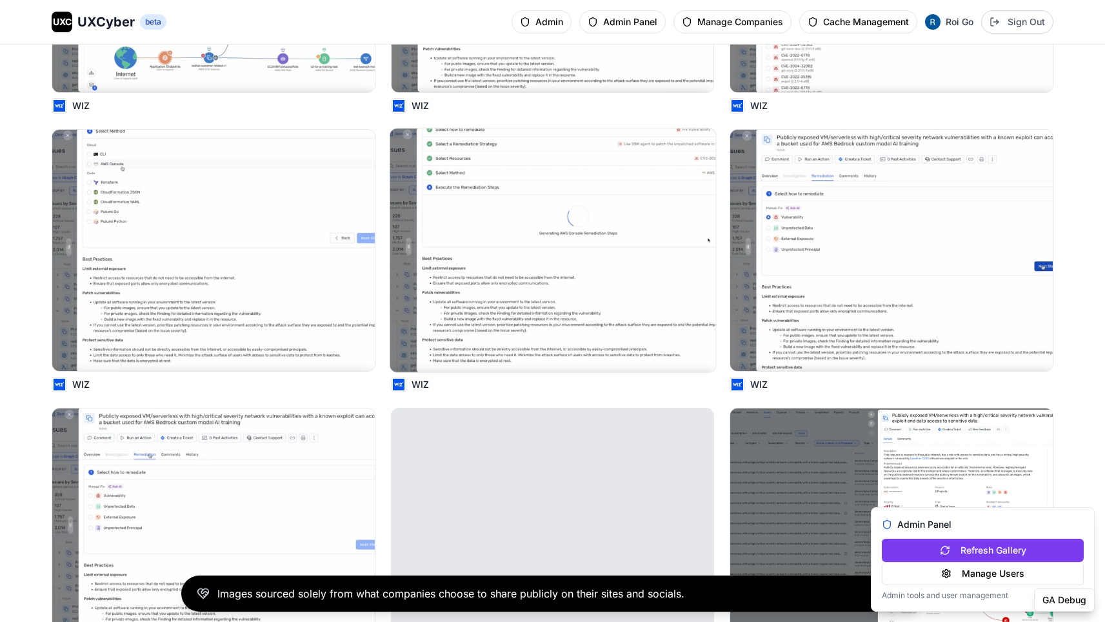
click at [612, 265] on img at bounding box center [553, 250] width 326 height 244
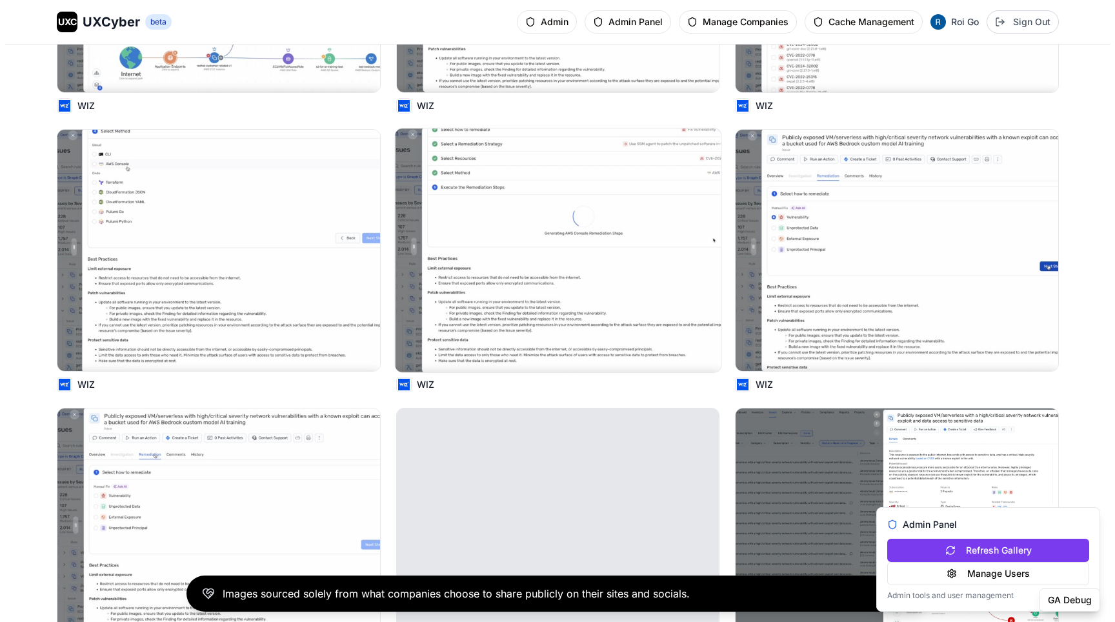
scroll to position [6743, 0]
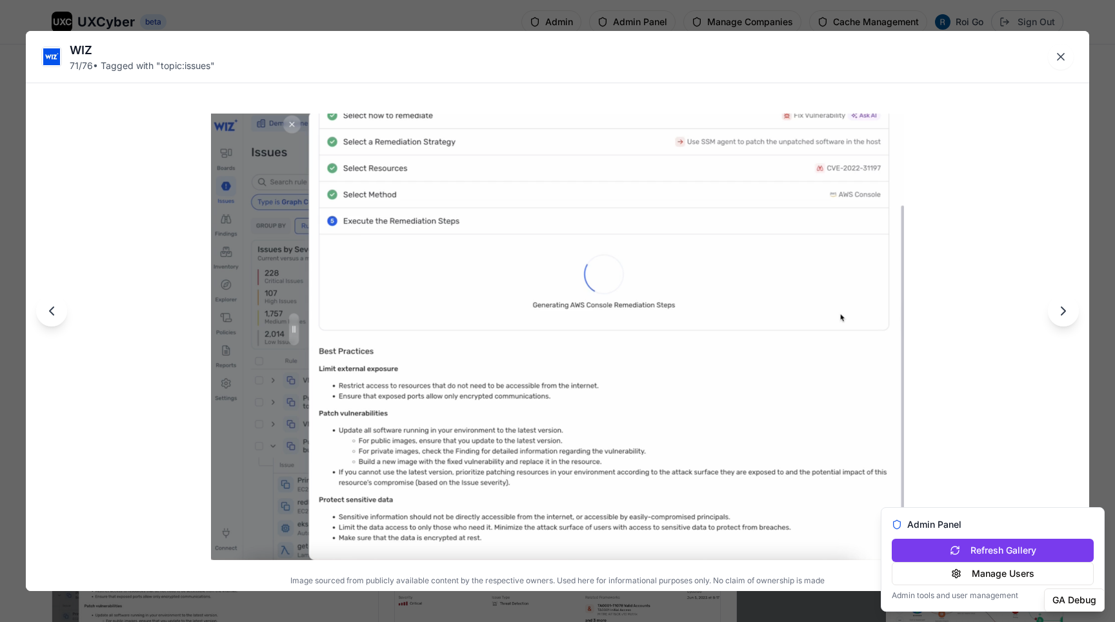
click at [645, 23] on div "WIZ 71 / 76 • Tagged with " topic:issues " Image sourced from publicly availabl…" at bounding box center [557, 311] width 1115 height 622
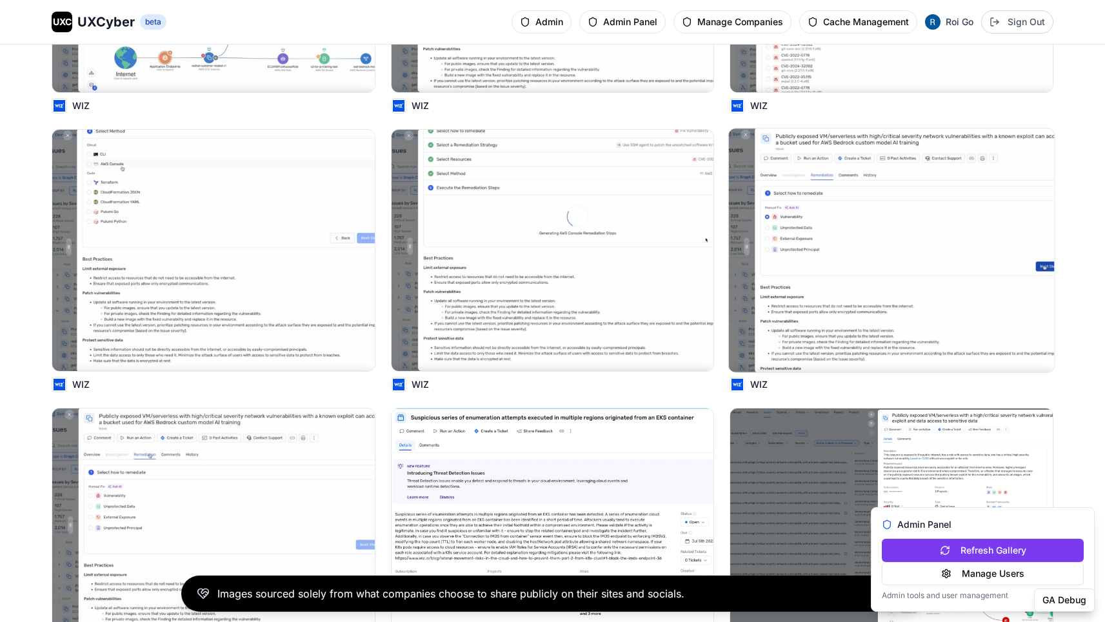
click at [817, 309] on img at bounding box center [892, 250] width 326 height 244
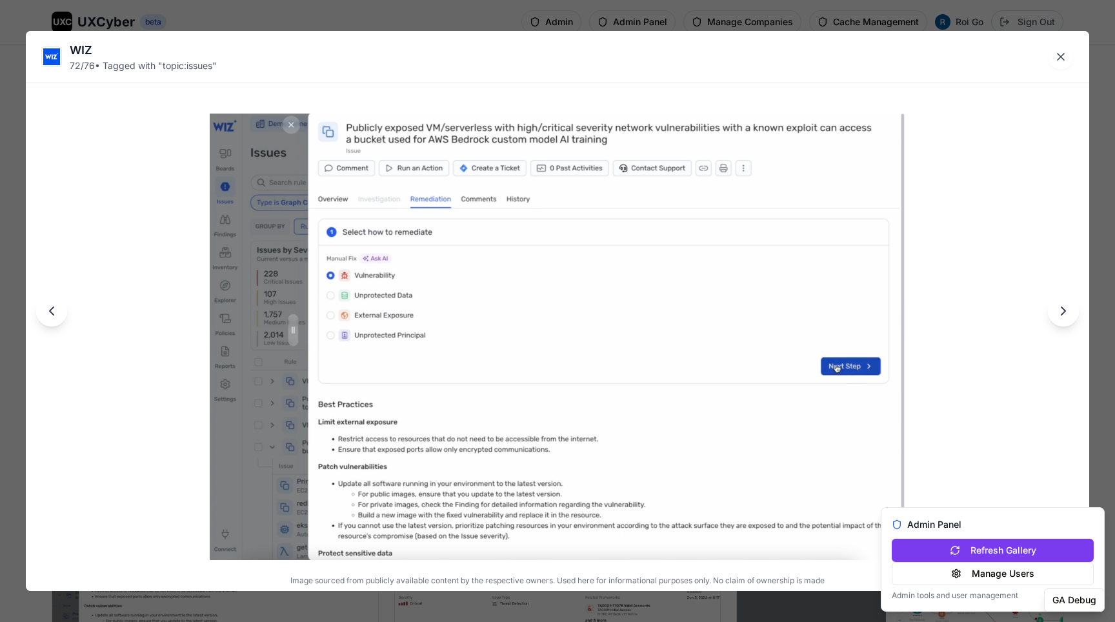
click at [741, 20] on div "WIZ 72 / 76 • Tagged with " topic:issues " Image sourced from publicly availabl…" at bounding box center [557, 311] width 1115 height 622
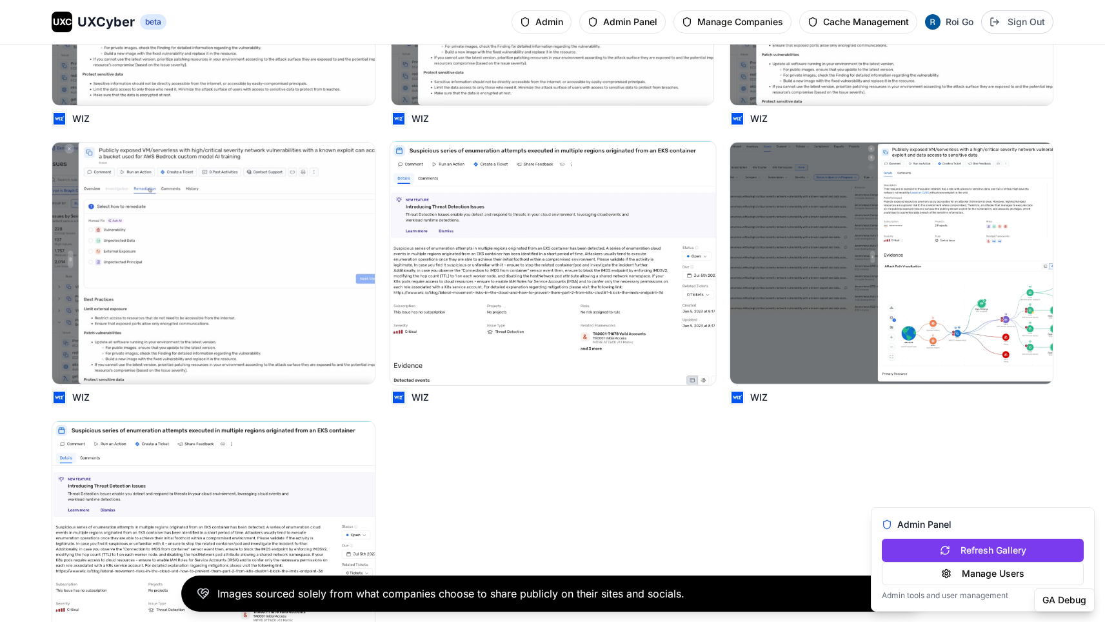
click at [550, 310] on img at bounding box center [553, 263] width 326 height 244
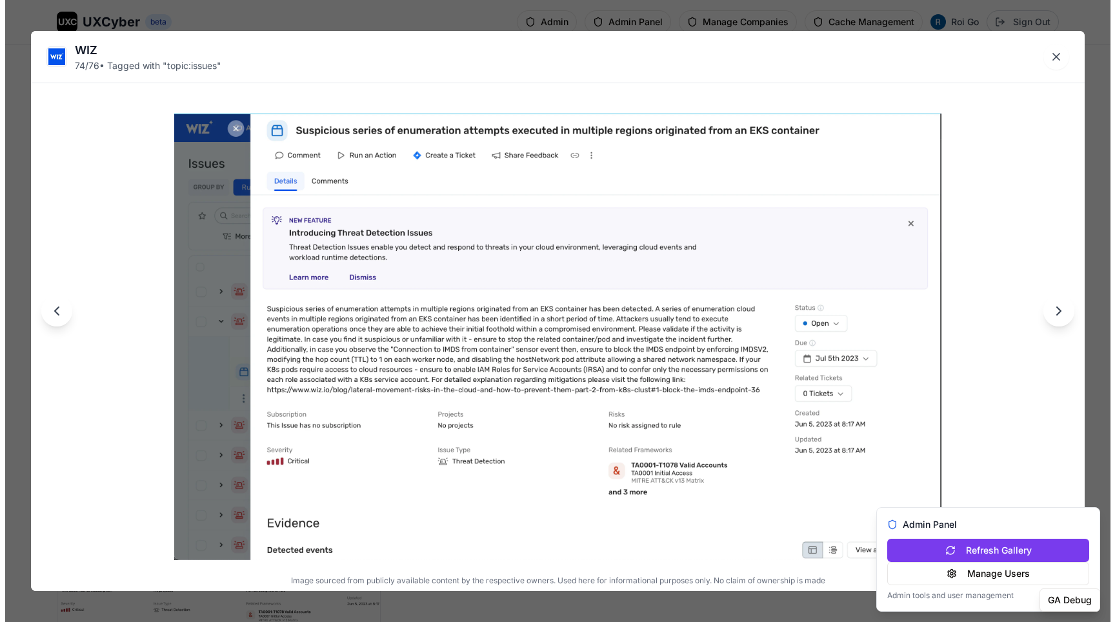
scroll to position [7012, 0]
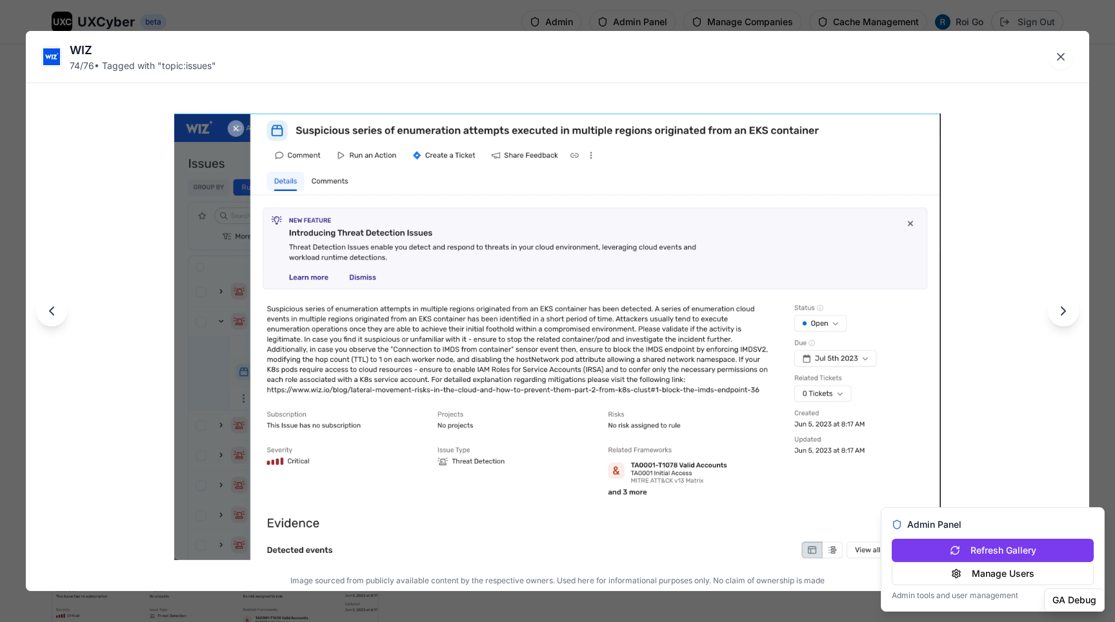
click at [618, 26] on div "WIZ 74 / 76 • Tagged with " topic:issues " Image sourced from publicly availabl…" at bounding box center [557, 311] width 1115 height 622
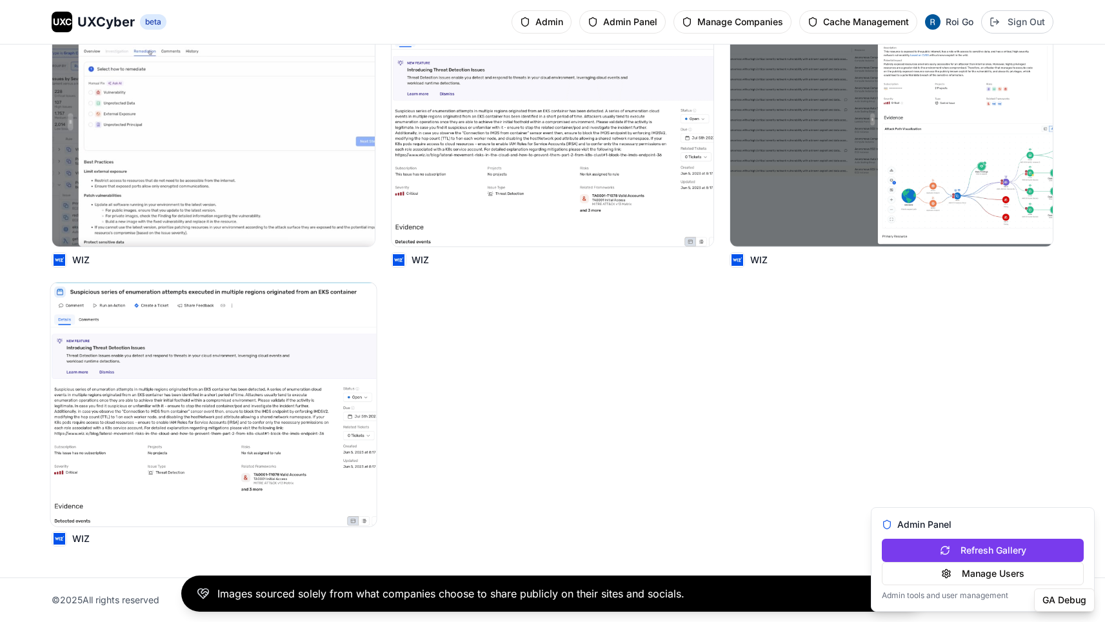
click at [170, 372] on img at bounding box center [214, 405] width 326 height 244
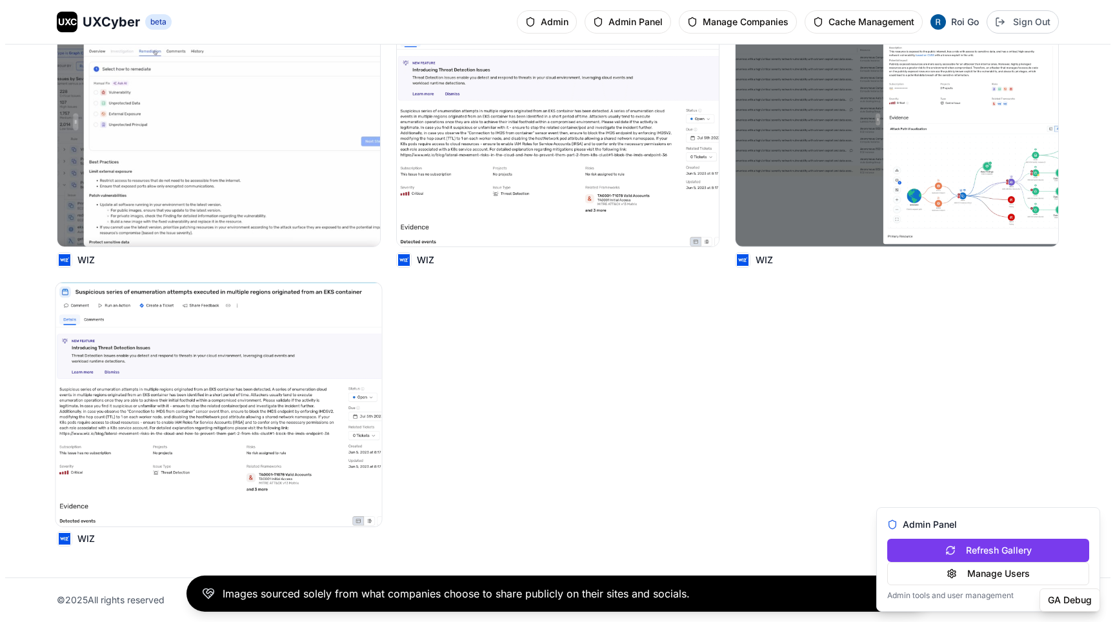
scroll to position [7151, 0]
